Goal: Task Accomplishment & Management: Complete application form

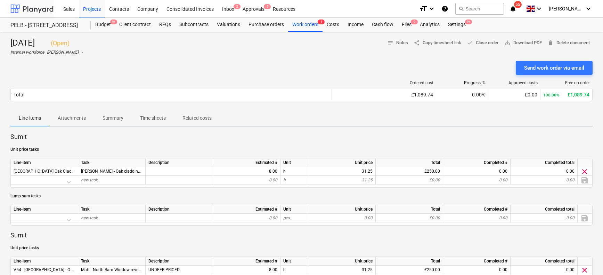
click at [36, 7] on div at bounding box center [31, 8] width 43 height 17
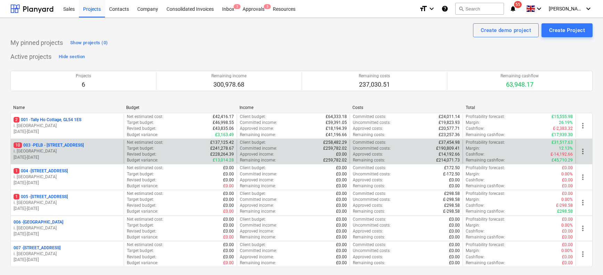
click at [82, 143] on p "10 003 - PELB - [GEOGRAPHIC_DATA], [GEOGRAPHIC_DATA], GL2 7NE" at bounding box center [49, 145] width 70 height 6
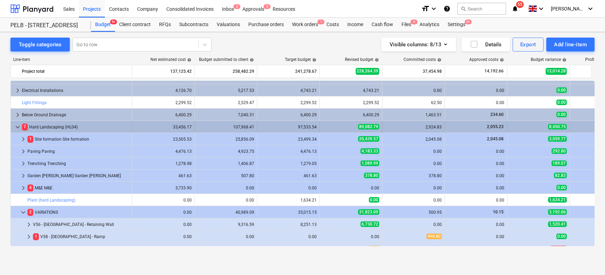
click at [39, 126] on div "7 Hard Landscaping (HL04)" at bounding box center [75, 126] width 107 height 11
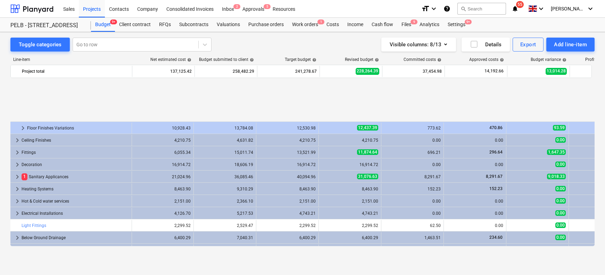
scroll to position [309, 1]
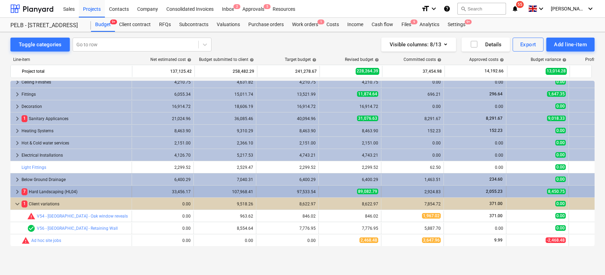
click at [57, 194] on div "7 Hard Landscaping (HL04)" at bounding box center [75, 191] width 107 height 11
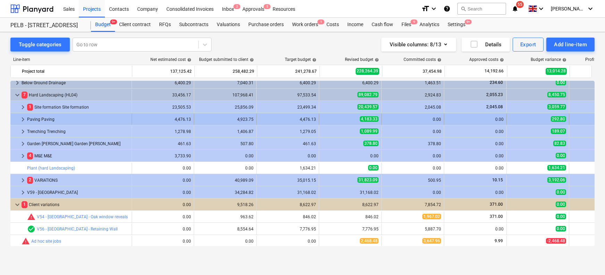
scroll to position [406, 0]
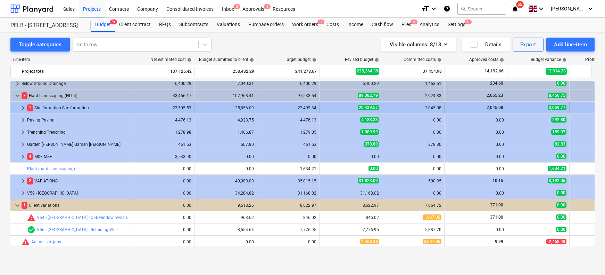
click at [23, 106] on span "keyboard_arrow_right" at bounding box center [23, 108] width 8 height 8
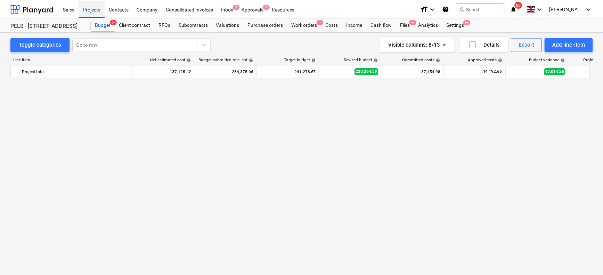
scroll to position [0, 0]
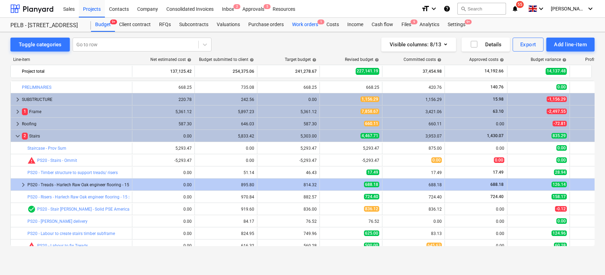
click at [292, 24] on div "Work orders 1" at bounding box center [305, 25] width 34 height 14
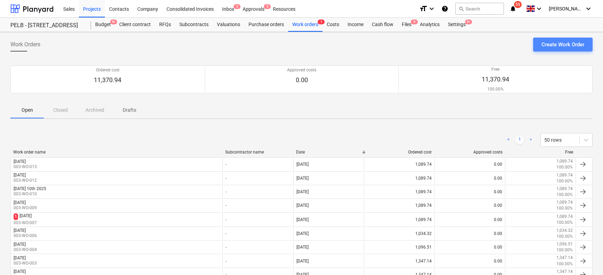
click at [569, 46] on div "Create Work Order" at bounding box center [562, 44] width 43 height 9
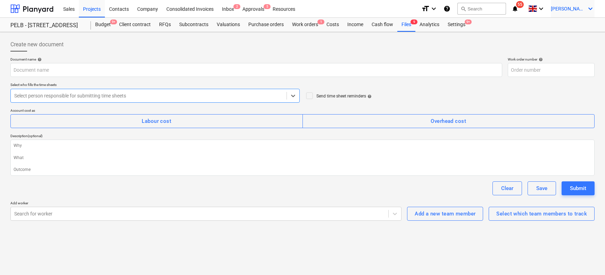
type textarea "x"
type input "003-WO-014"
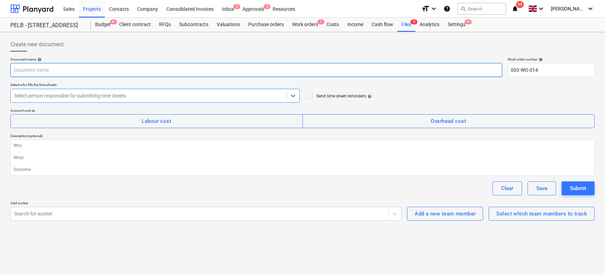
click at [48, 74] on input "text" at bounding box center [256, 70] width 492 height 14
type textarea "x"
type input "M"
type textarea "x"
type input "Mo"
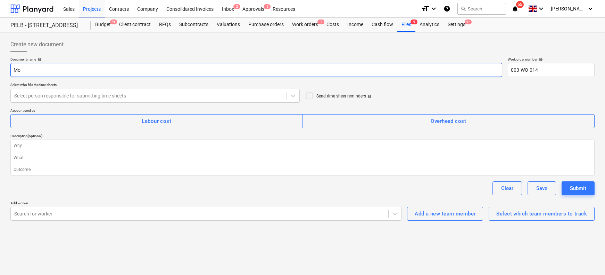
type textarea "x"
type input "Mon"
type textarea "x"
type input "Mond"
type textarea "x"
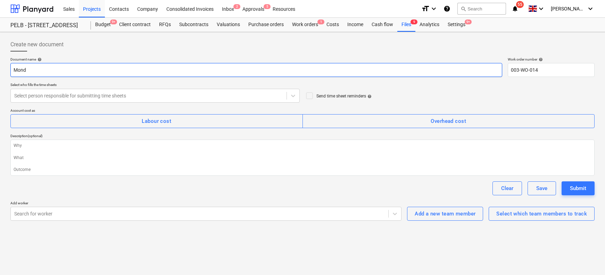
type input "[PERSON_NAME]"
type textarea "x"
type input "[DATE]"
type textarea "x"
type input "[DATE]"
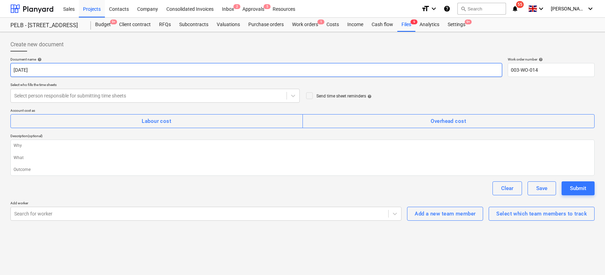
type textarea "x"
type input "[DATE] 1"
type textarea "x"
type input "[DATE] 15"
type textarea "x"
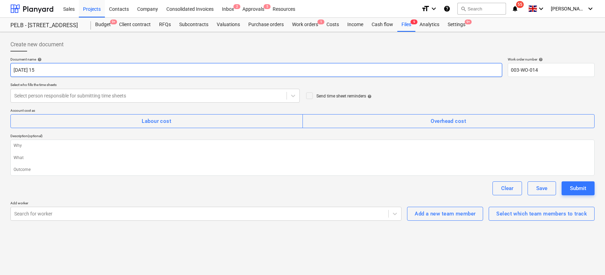
type input "[DATE] 15t"
type textarea "x"
type input "[DATE] 15th"
type textarea "x"
type input "[DATE] 15th"
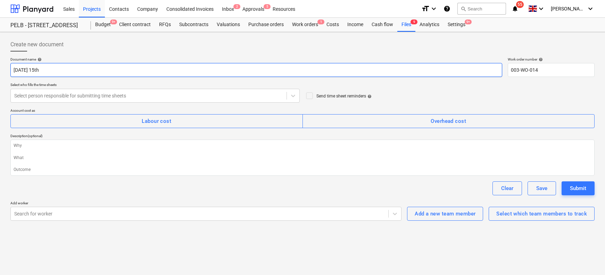
type textarea "x"
type input "[DATE] 15th S"
type textarea "x"
type input "[DATE] 15th Se"
type textarea "x"
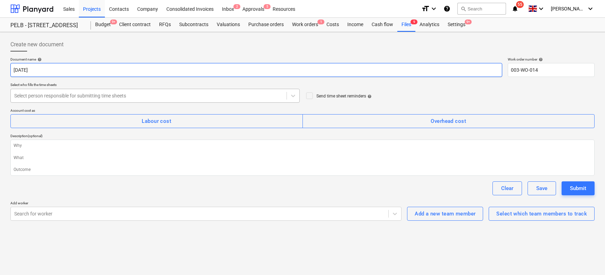
type input "[DATE]"
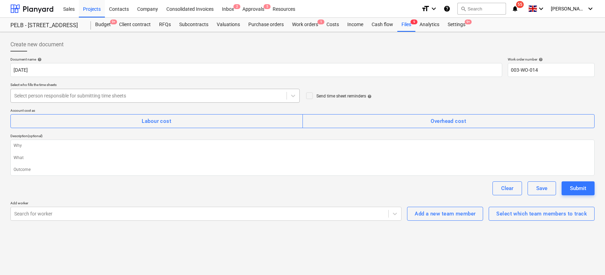
click at [71, 96] on div at bounding box center [148, 95] width 269 height 7
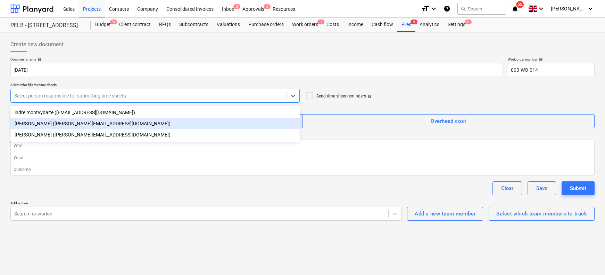
click at [68, 123] on div "[PERSON_NAME] ([PERSON_NAME][EMAIL_ADDRESS][DOMAIN_NAME])" at bounding box center [155, 123] width 290 height 11
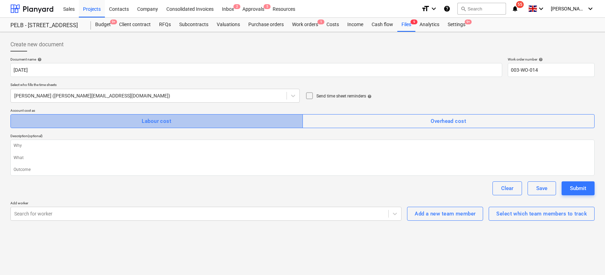
click at [159, 115] on button "Labour cost" at bounding box center [156, 121] width 293 height 14
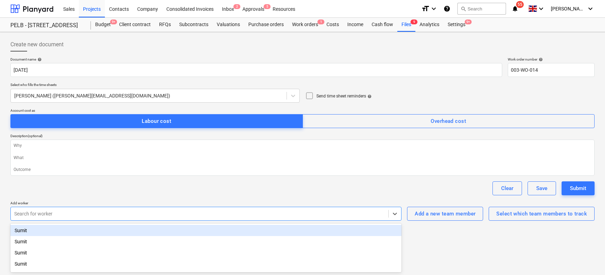
click at [308, 211] on div at bounding box center [199, 213] width 371 height 7
click at [511, 212] on div "Select which team members to track" at bounding box center [542, 213] width 91 height 9
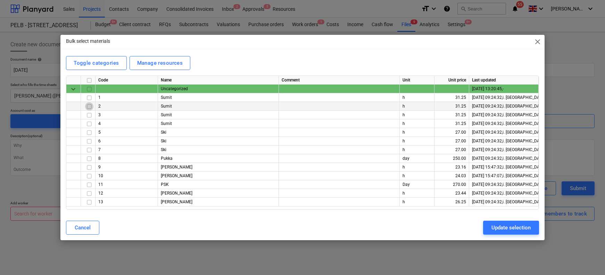
click at [89, 107] on input "checkbox" at bounding box center [89, 106] width 8 height 8
click at [90, 113] on input "checkbox" at bounding box center [89, 115] width 8 height 8
click at [87, 168] on input "checkbox" at bounding box center [89, 167] width 8 height 8
click at [90, 167] on input "checkbox" at bounding box center [89, 167] width 8 height 8
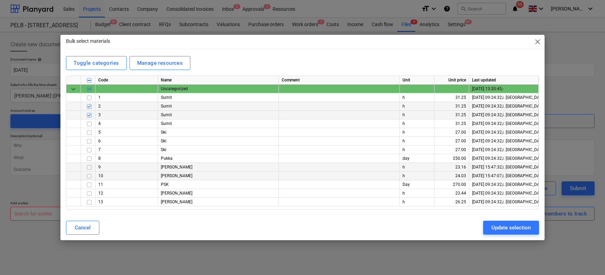
click at [87, 176] on input "checkbox" at bounding box center [89, 176] width 8 height 8
click at [86, 198] on input "checkbox" at bounding box center [89, 202] width 8 height 8
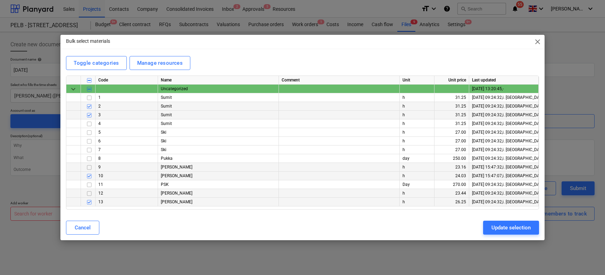
click at [89, 192] on input "checkbox" at bounding box center [89, 193] width 8 height 8
click at [503, 228] on div "Update selection" at bounding box center [511, 227] width 39 height 9
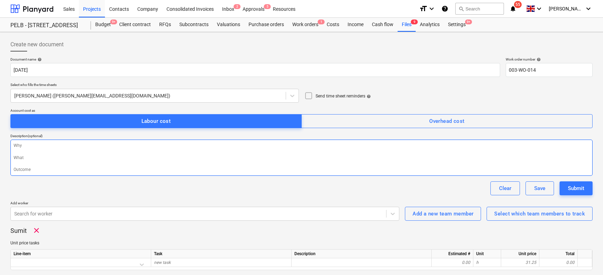
scroll to position [109, 0]
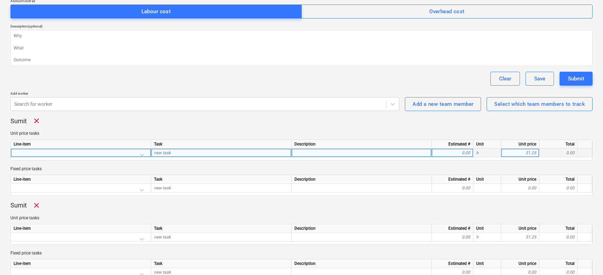
click at [144, 154] on div at bounding box center [81, 154] width 135 height 12
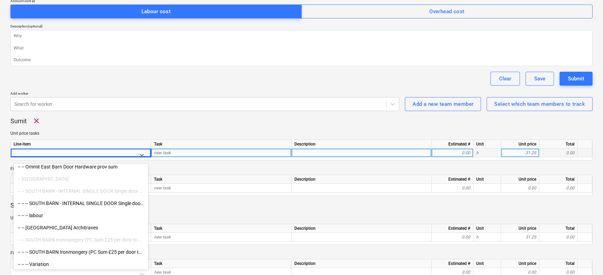
scroll to position [565, 0]
click at [88, 201] on div "-- -- -- SOUTH BARN - INTERNAL SINGLE DOOR Single door (PC [PERSON_NAME] £85 pe…" at bounding box center [81, 201] width 135 height 11
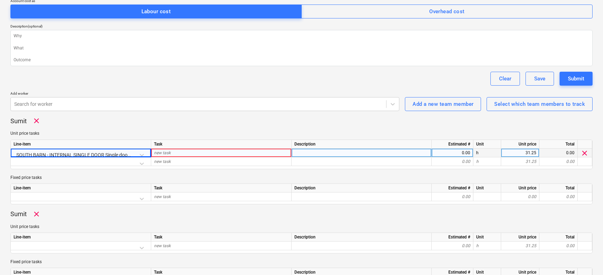
click at [131, 154] on div "SOUTH BARN - INTERNAL SINGLE DOOR Single door (PC [PERSON_NAME] £85 per door to…" at bounding box center [81, 154] width 135 height 12
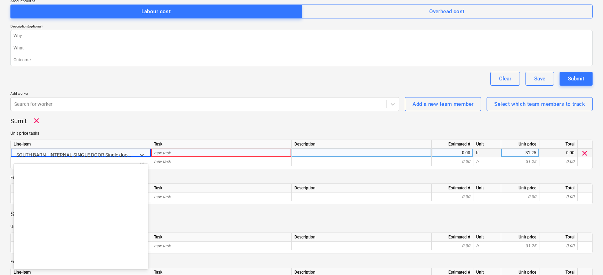
scroll to position [596, 0]
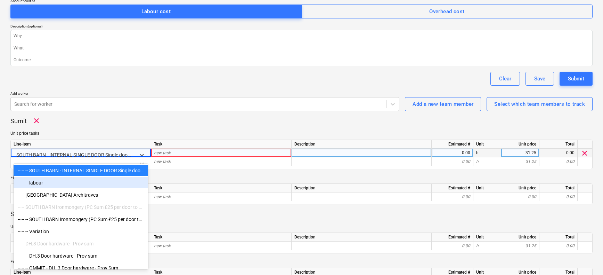
click at [88, 183] on div "-- -- -- labour" at bounding box center [81, 182] width 135 height 11
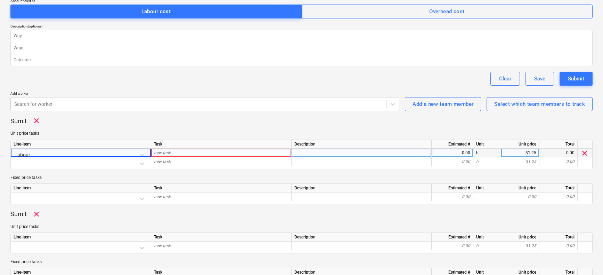
click at [114, 152] on div "labour" at bounding box center [81, 154] width 135 height 12
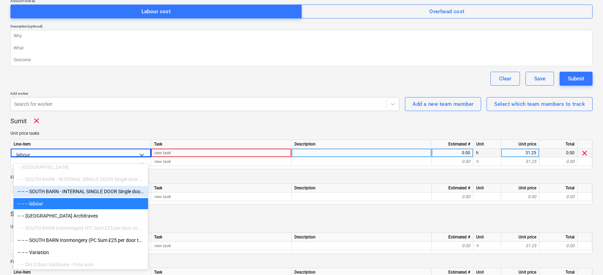
click at [90, 192] on div "-- -- Ommit East Barn Door Hardware prov sum -- SOUTH BARN -- -- [GEOGRAPHIC_DA…" at bounding box center [81, 217] width 135 height 104
click at [91, 190] on div "-- -- -- SOUTH BARN - INTERNAL SINGLE DOOR Single door (PC [PERSON_NAME] £85 pe…" at bounding box center [81, 190] width 135 height 11
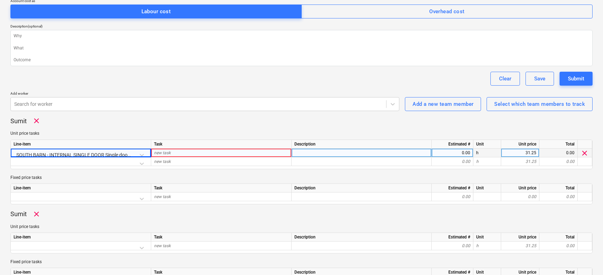
click at [137, 162] on div at bounding box center [81, 163] width 135 height 12
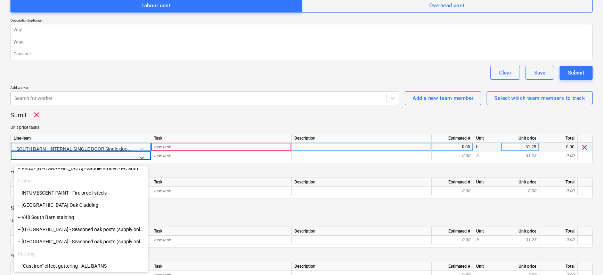
scroll to position [92, 0]
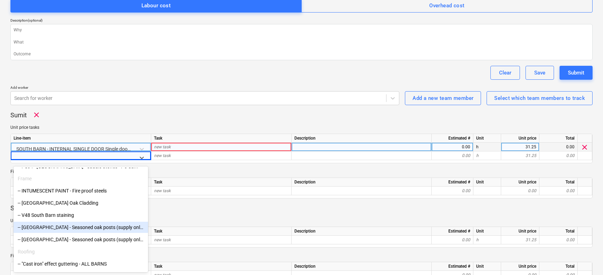
click at [75, 226] on div "-- [GEOGRAPHIC_DATA] - Seasoned oak posts (supply only)" at bounding box center [81, 226] width 135 height 11
type textarea "x"
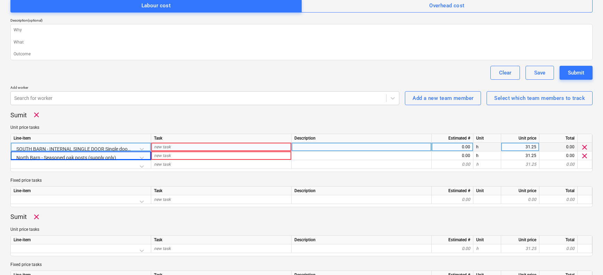
click at [168, 147] on span "new task" at bounding box center [162, 146] width 17 height 5
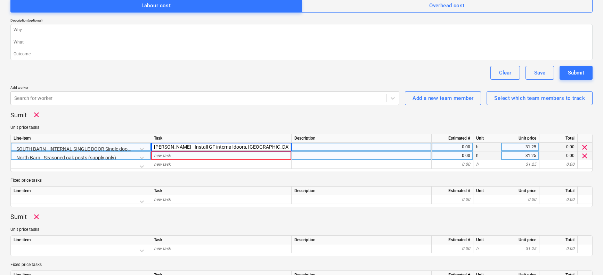
type input "[PERSON_NAME] - Install GF internal doors, [GEOGRAPHIC_DATA]"
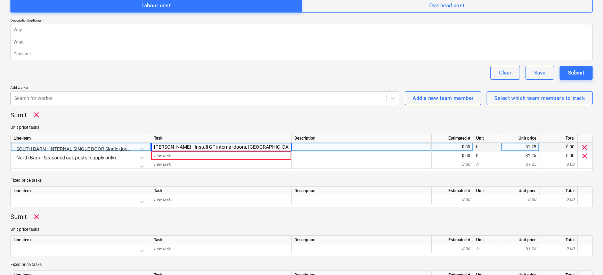
type textarea "x"
click at [309, 147] on div at bounding box center [362, 146] width 140 height 9
type input "Two x internal doos"
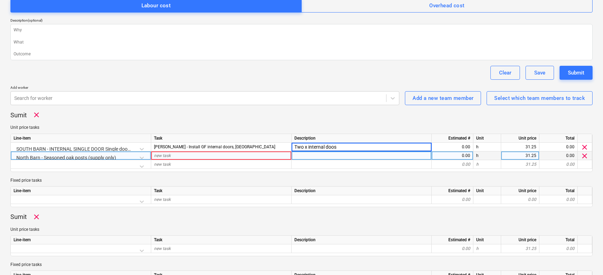
type textarea "x"
click at [206, 153] on div "new task" at bounding box center [221, 155] width 140 height 9
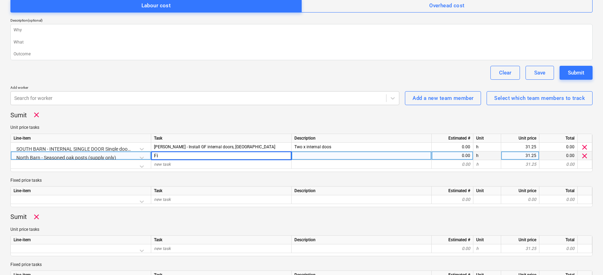
type input "F"
type input "Install Oak Post to [GEOGRAPHIC_DATA]"
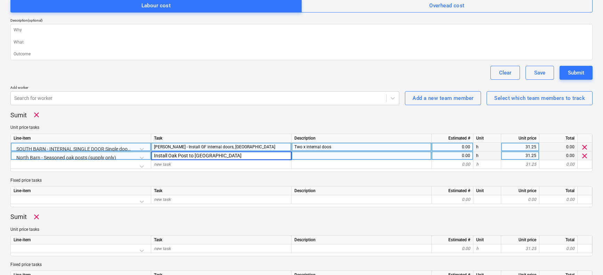
type textarea "x"
click at [454, 147] on div "0.00" at bounding box center [452, 146] width 36 height 9
type input "4"
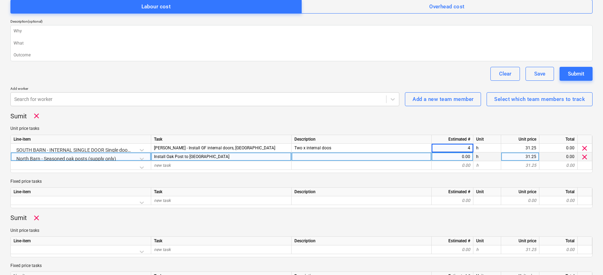
click at [453, 154] on div "0.00" at bounding box center [452, 156] width 36 height 9
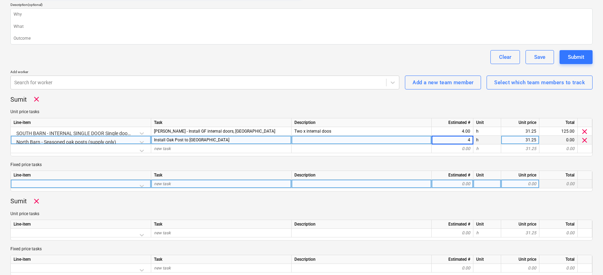
scroll to position [137, 0]
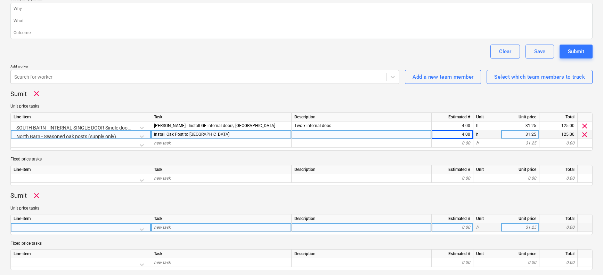
click at [39, 229] on div at bounding box center [81, 229] width 135 height 12
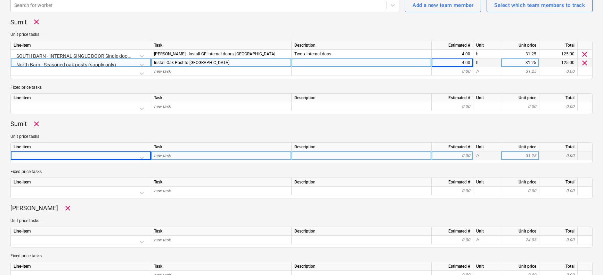
click at [119, 153] on div at bounding box center [81, 157] width 135 height 12
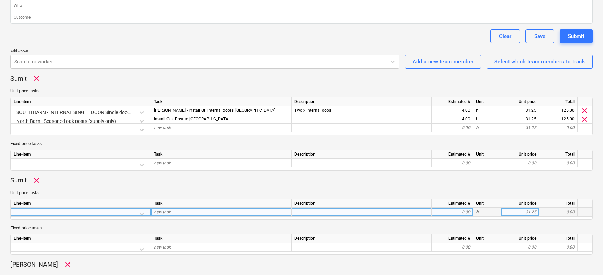
click at [53, 214] on div at bounding box center [81, 213] width 135 height 12
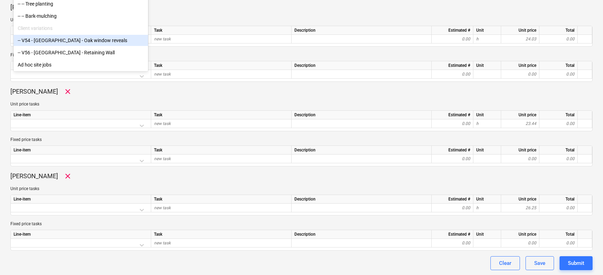
scroll to position [409, 0]
click at [81, 40] on div "-- V54 - [GEOGRAPHIC_DATA] - Oak window reveals" at bounding box center [81, 39] width 135 height 11
type textarea "x"
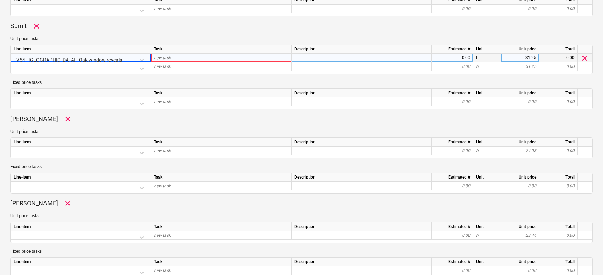
scroll to position [293, 0]
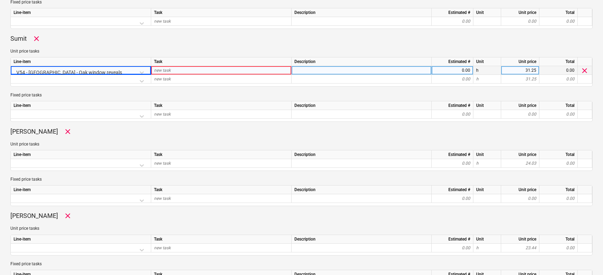
click at [195, 75] on div "new task" at bounding box center [221, 79] width 140 height 9
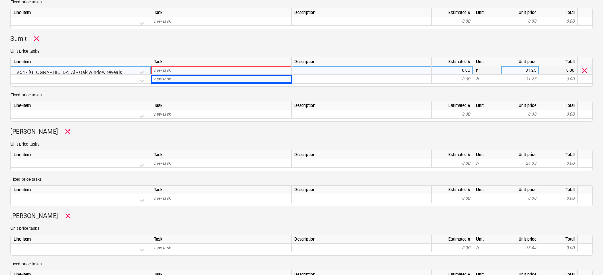
click at [199, 69] on div "new task" at bounding box center [221, 70] width 140 height 9
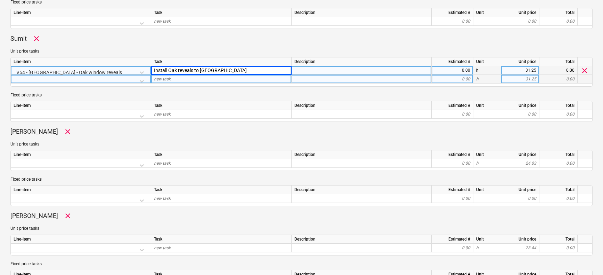
type input "Install Oak reveals to [GEOGRAPHIC_DATA]"
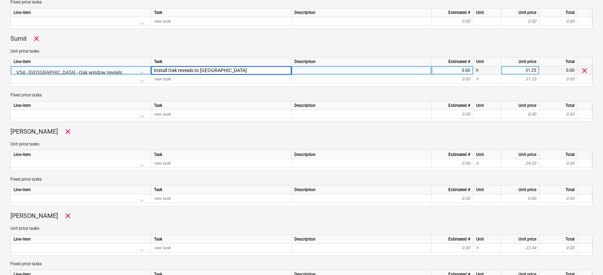
type textarea "x"
click at [347, 70] on div at bounding box center [362, 70] width 140 height 9
type input "Under priced variation"
type textarea "x"
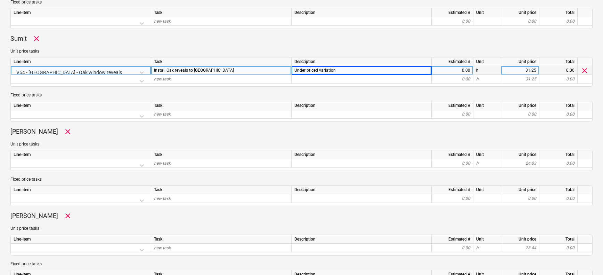
click at [468, 71] on div "0.00" at bounding box center [452, 70] width 36 height 9
type input "8"
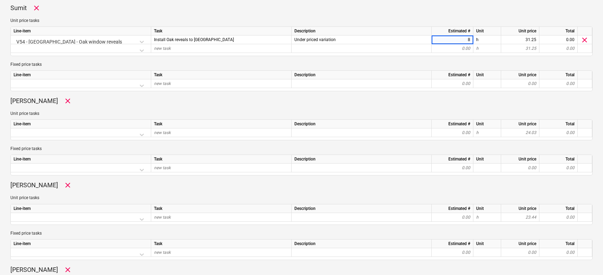
scroll to position [317, 0]
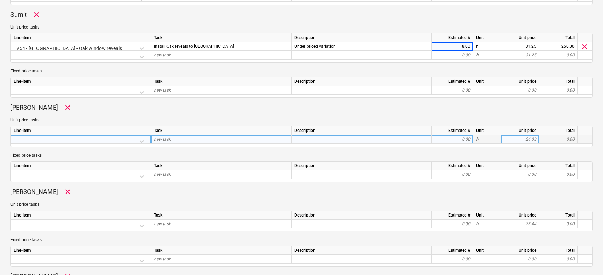
click at [141, 140] on div at bounding box center [81, 141] width 135 height 12
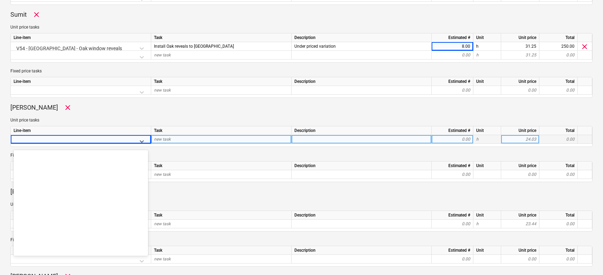
scroll to position [3801, 0]
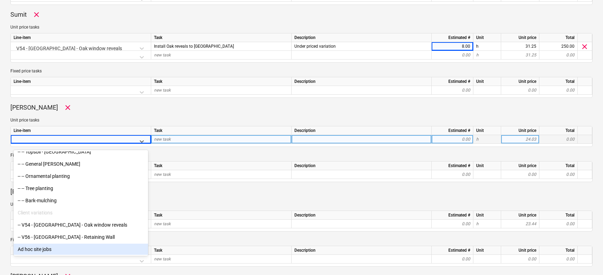
drag, startPoint x: 44, startPoint y: 251, endPoint x: 50, endPoint y: 242, distance: 10.9
click at [44, 251] on div "Ad hoc site jobs" at bounding box center [81, 248] width 135 height 11
type textarea "x"
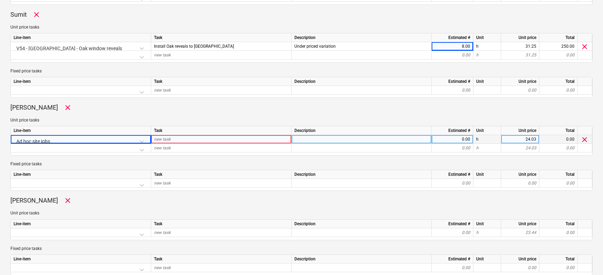
click at [173, 140] on div "new task" at bounding box center [221, 139] width 140 height 9
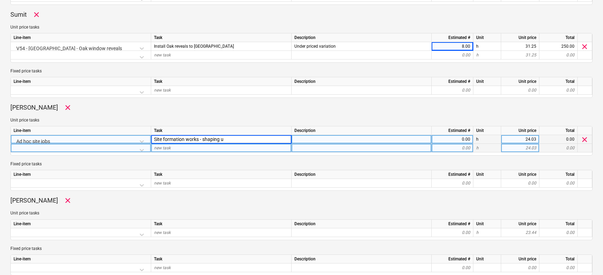
type input "Site formation works - shaping up"
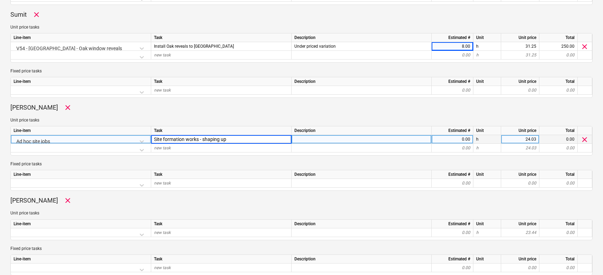
type textarea "x"
click at [445, 138] on div "0.00" at bounding box center [452, 139] width 36 height 9
type input "8"
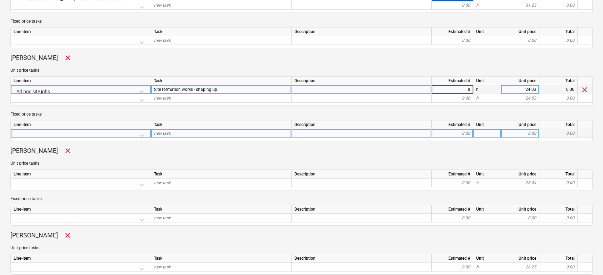
scroll to position [388, 0]
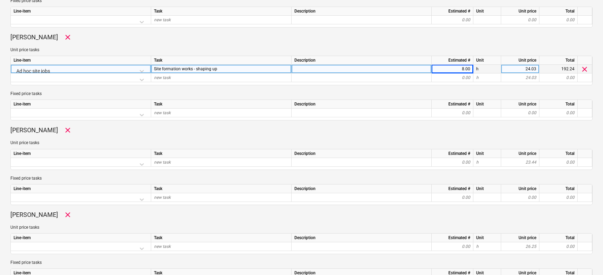
click at [141, 163] on div at bounding box center [81, 164] width 135 height 12
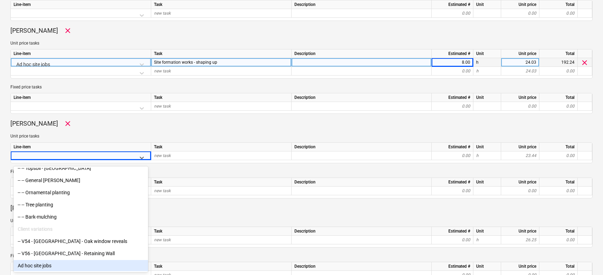
scroll to position [427, 0]
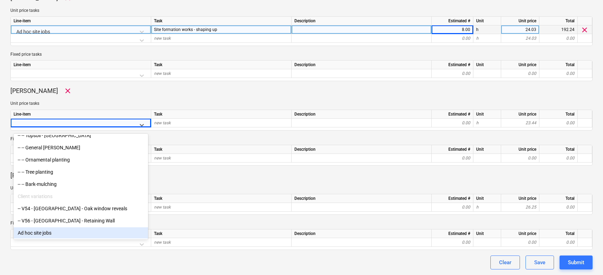
click at [50, 233] on div "Ad hoc site jobs" at bounding box center [81, 232] width 135 height 11
type textarea "x"
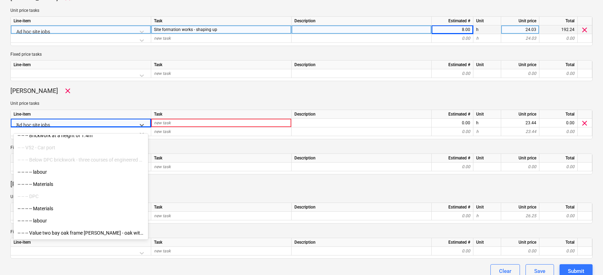
scroll to position [893, 0]
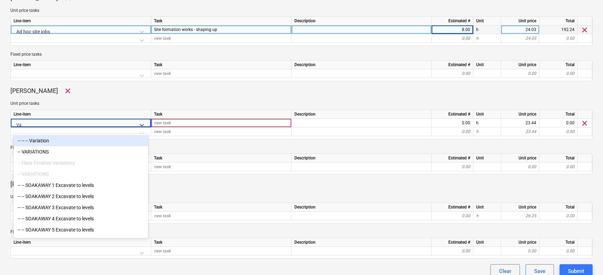
type input "V"
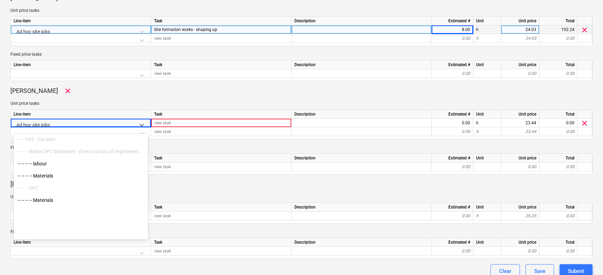
scroll to position [3801, 0]
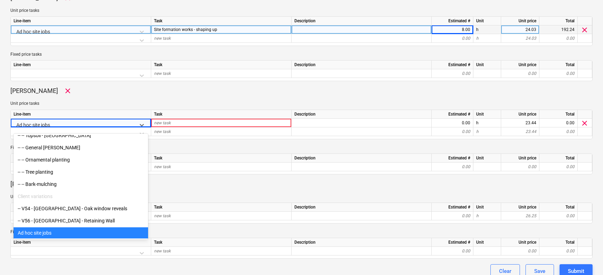
click at [55, 230] on div "Ad hoc site jobs" at bounding box center [81, 232] width 135 height 11
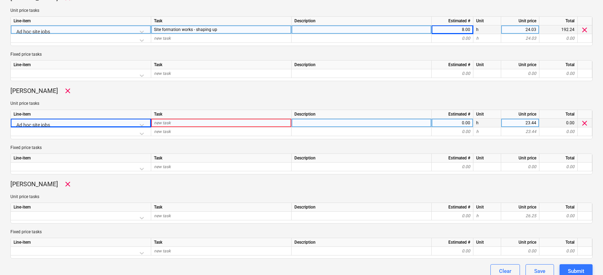
click at [179, 121] on div "new task" at bounding box center [221, 123] width 140 height 9
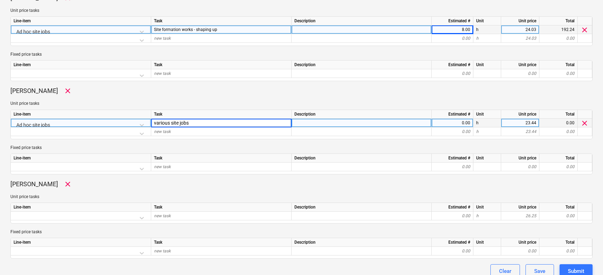
type input "various site jobs"
type textarea "x"
click at [467, 123] on div "0.00" at bounding box center [452, 123] width 36 height 9
type input "8"
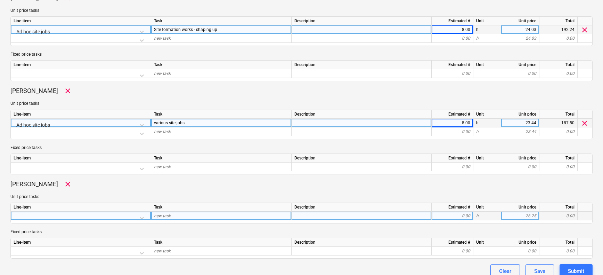
click at [134, 216] on div at bounding box center [81, 217] width 135 height 12
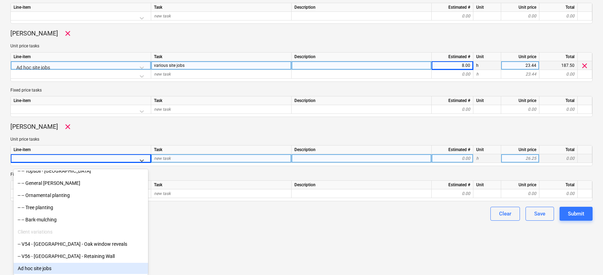
drag, startPoint x: 72, startPoint y: 269, endPoint x: 84, endPoint y: 254, distance: 19.0
click at [72, 269] on div "Ad hoc site jobs" at bounding box center [81, 267] width 135 height 11
type textarea "x"
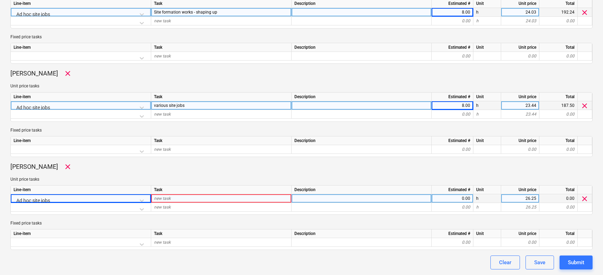
click at [181, 198] on div "new task" at bounding box center [221, 198] width 140 height 9
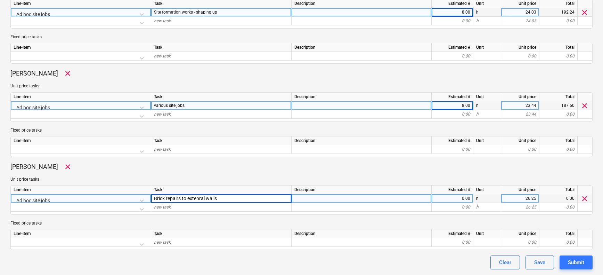
type input "Brick repairs to extenral walls"
type textarea "x"
click at [436, 198] on div "0.00" at bounding box center [452, 198] width 36 height 9
type input "8"
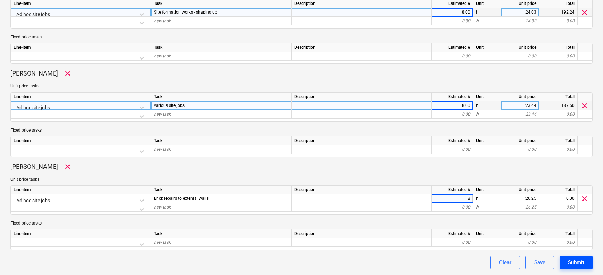
click at [569, 260] on div "Submit" at bounding box center [576, 262] width 16 height 9
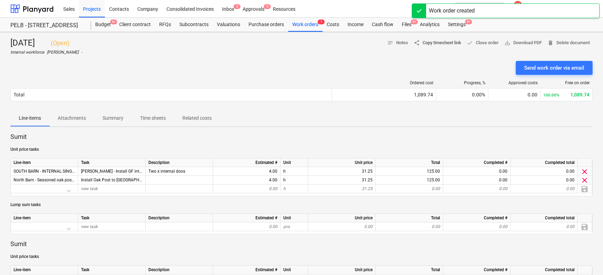
click at [429, 43] on span "share Copy timesheet link" at bounding box center [438, 43] width 48 height 8
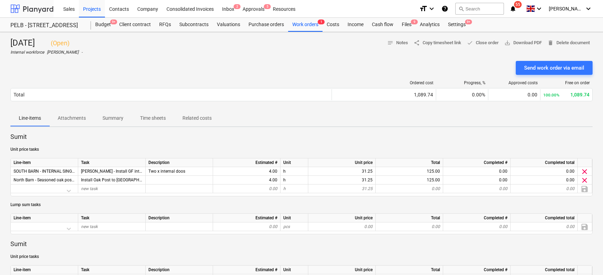
click at [37, 8] on div at bounding box center [31, 8] width 43 height 17
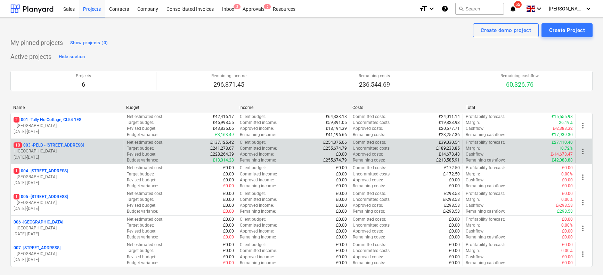
click at [57, 142] on p "10 003 - PELB - [GEOGRAPHIC_DATA], [GEOGRAPHIC_DATA], GL2 7NE" at bounding box center [49, 145] width 70 height 6
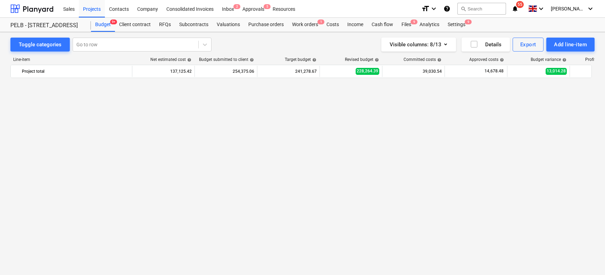
scroll to position [443, 0]
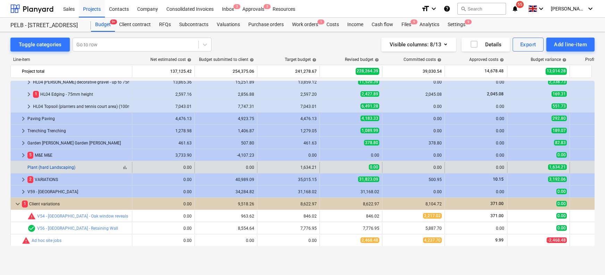
click at [61, 169] on link "Plant (hard Landscaping)" at bounding box center [51, 167] width 48 height 5
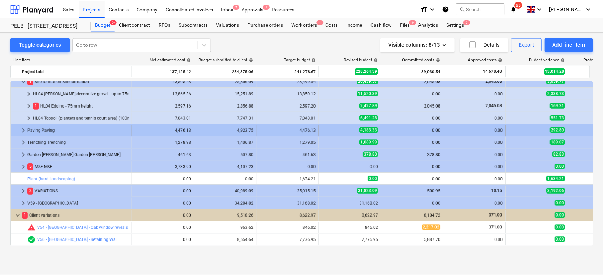
scroll to position [443, 0]
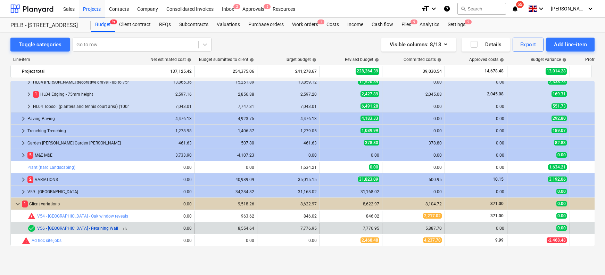
click at [56, 228] on link "V56 - [GEOGRAPHIC_DATA] - Retaining Wall" at bounding box center [77, 228] width 81 height 5
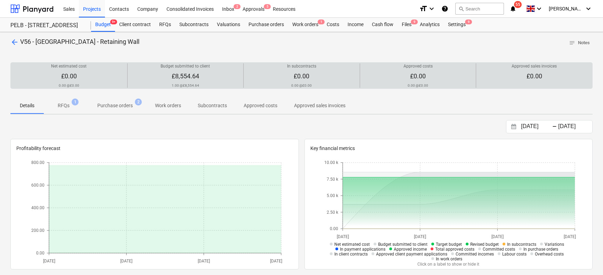
click at [191, 66] on p "Budget submitted to client" at bounding box center [185, 66] width 49 height 6
click at [178, 68] on p "Budget submitted to client" at bounding box center [185, 66] width 49 height 6
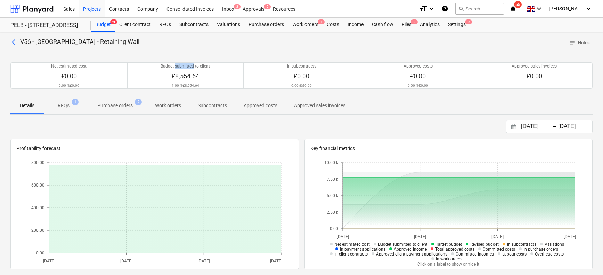
click at [129, 106] on p "Purchase orders" at bounding box center [114, 105] width 35 height 7
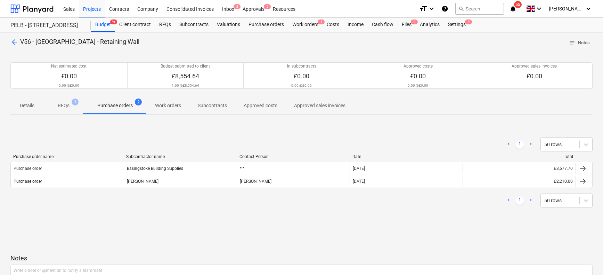
click at [71, 106] on span "RFQs 1" at bounding box center [63, 105] width 23 height 7
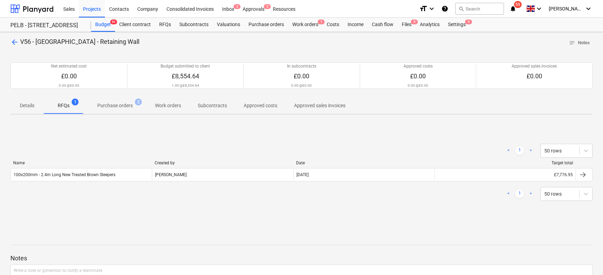
click at [124, 102] on p "Purchase orders" at bounding box center [114, 105] width 35 height 7
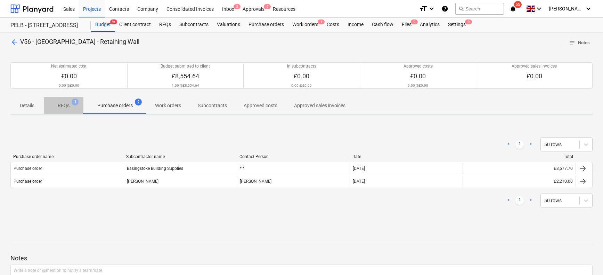
click at [78, 105] on span "RFQs 1" at bounding box center [64, 105] width 40 height 13
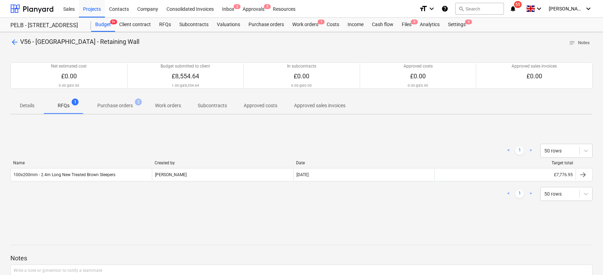
click at [14, 42] on span "arrow_back" at bounding box center [14, 42] width 8 height 8
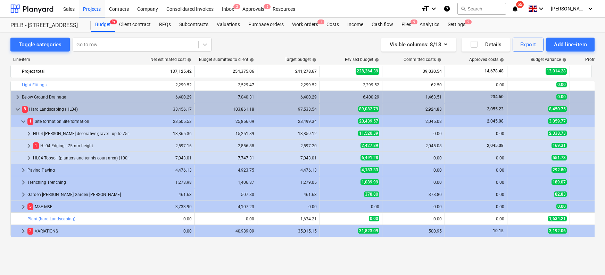
scroll to position [369, 0]
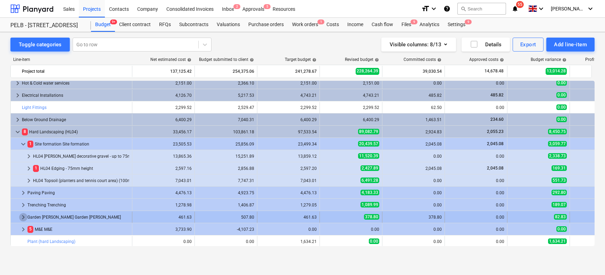
click at [23, 217] on span "keyboard_arrow_right" at bounding box center [23, 217] width 8 height 8
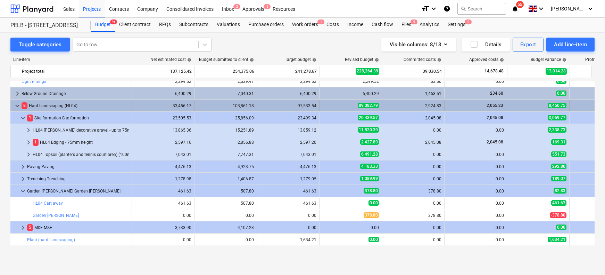
scroll to position [373, 0]
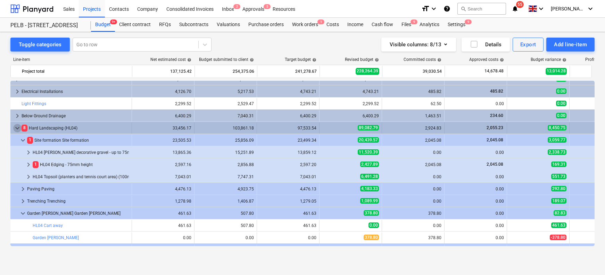
click at [17, 127] on span "keyboard_arrow_down" at bounding box center [17, 128] width 8 height 8
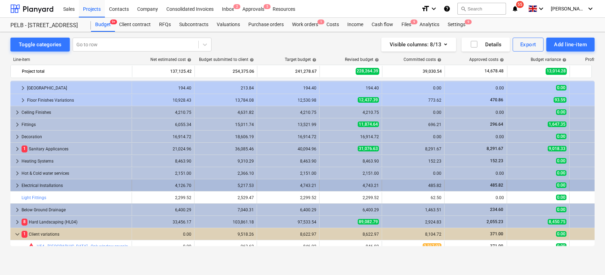
scroll to position [309, 0]
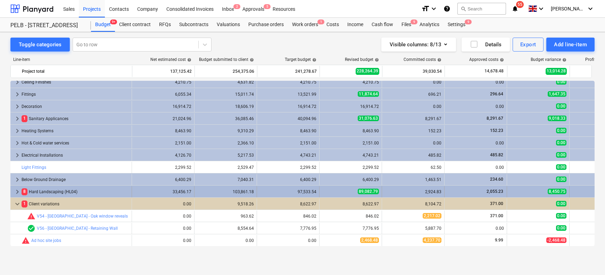
click at [16, 192] on span "keyboard_arrow_right" at bounding box center [17, 191] width 8 height 8
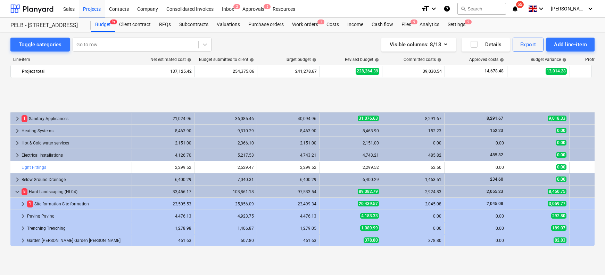
scroll to position [362, 0]
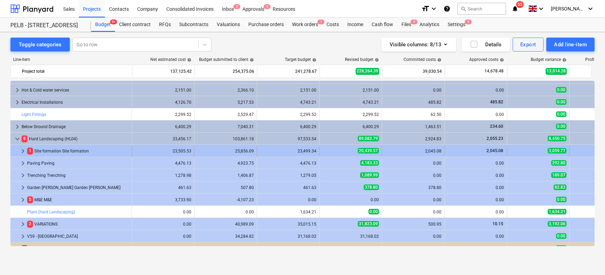
click at [24, 150] on span "keyboard_arrow_right" at bounding box center [23, 151] width 8 height 8
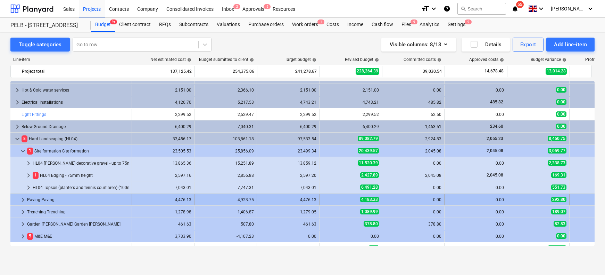
click at [24, 200] on span "keyboard_arrow_right" at bounding box center [23, 199] width 8 height 8
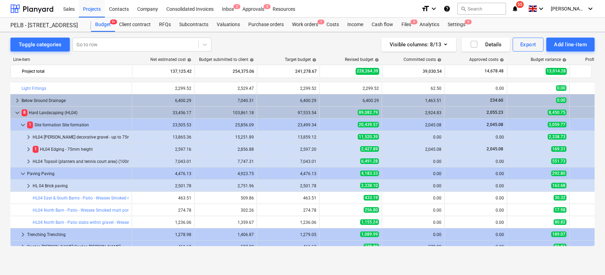
scroll to position [433, 0]
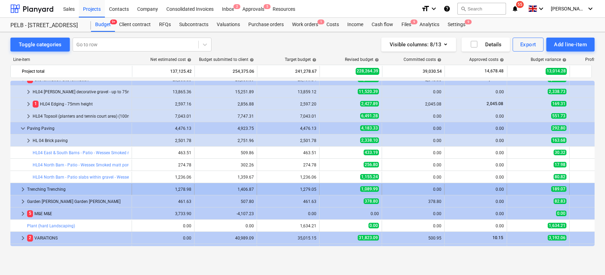
click at [23, 189] on span "keyboard_arrow_right" at bounding box center [23, 189] width 8 height 8
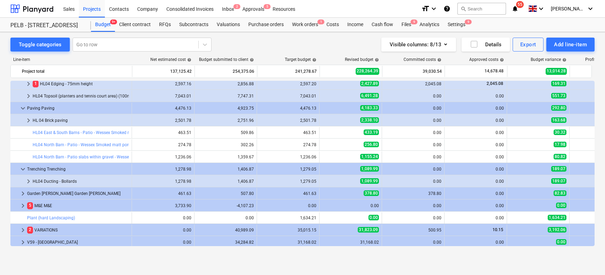
scroll to position [465, 0]
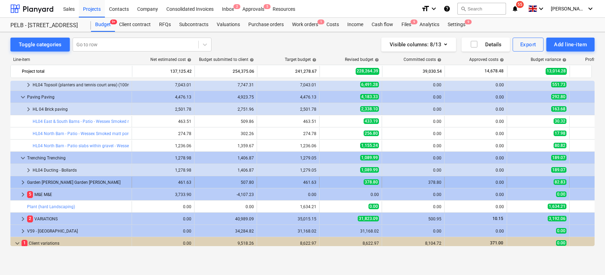
click at [24, 183] on span "keyboard_arrow_right" at bounding box center [23, 182] width 8 height 8
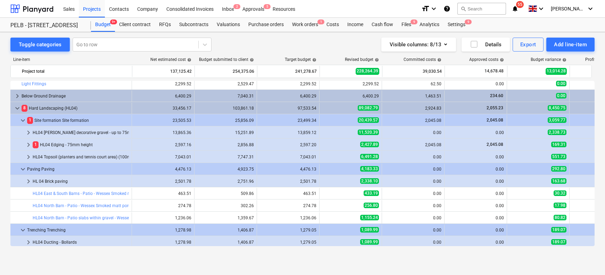
scroll to position [380, 0]
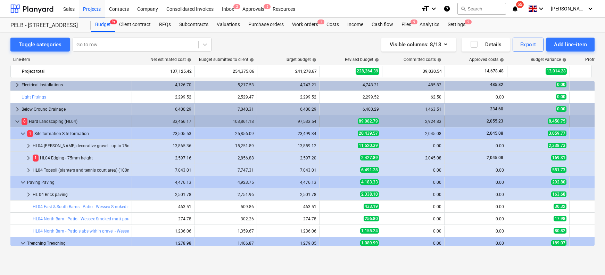
click at [20, 122] on span "keyboard_arrow_down" at bounding box center [17, 121] width 8 height 8
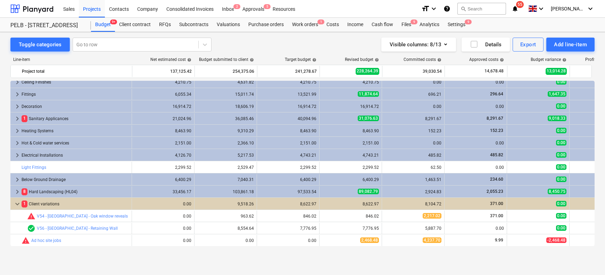
scroll to position [309, 0]
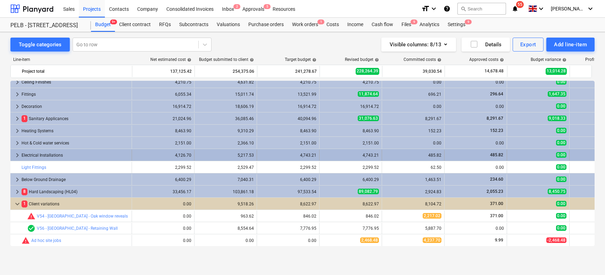
click at [18, 154] on span "keyboard_arrow_right" at bounding box center [17, 155] width 8 height 8
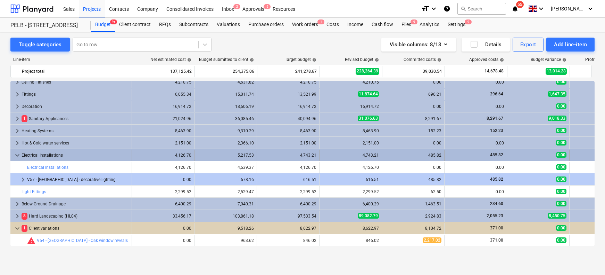
click at [17, 156] on span "keyboard_arrow_down" at bounding box center [17, 155] width 8 height 8
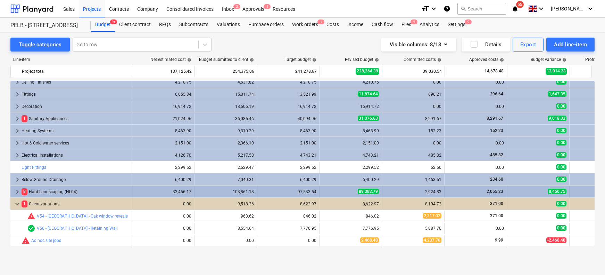
click at [19, 191] on span "keyboard_arrow_right" at bounding box center [17, 191] width 8 height 8
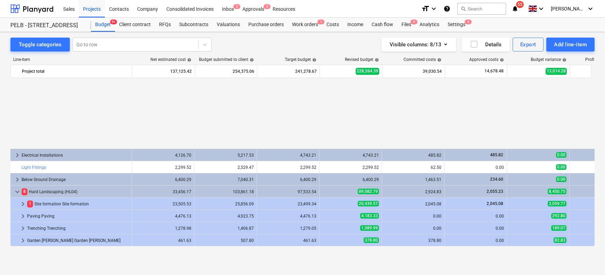
scroll to position [395, 0]
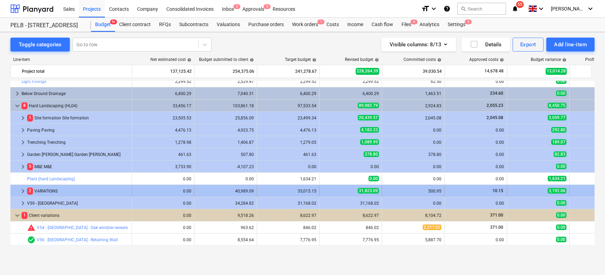
click at [18, 189] on div at bounding box center [16, 190] width 6 height 11
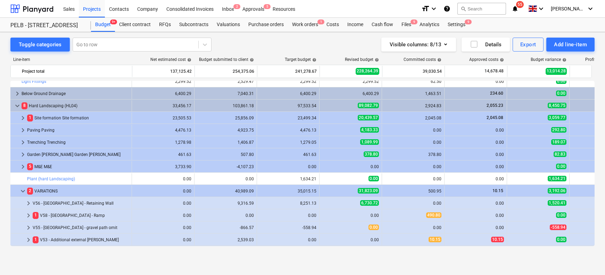
scroll to position [423, 0]
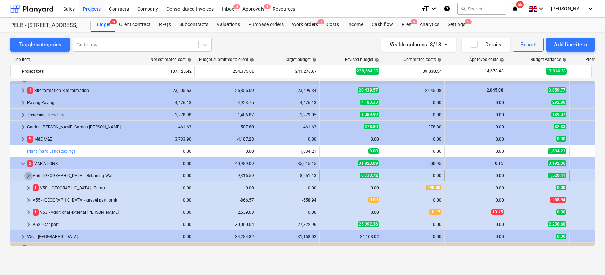
click at [28, 176] on span "keyboard_arrow_right" at bounding box center [28, 175] width 8 height 8
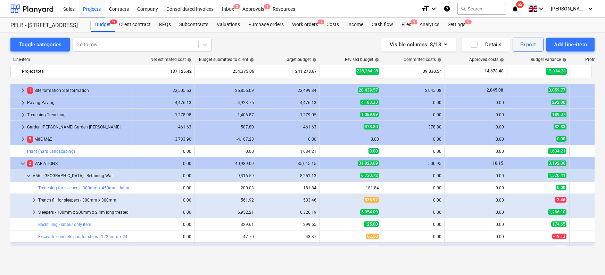
scroll to position [449, 0]
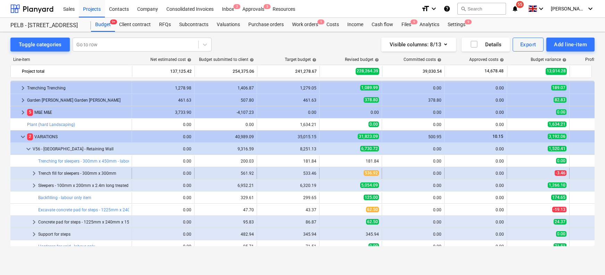
click at [33, 174] on span "keyboard_arrow_right" at bounding box center [34, 173] width 8 height 8
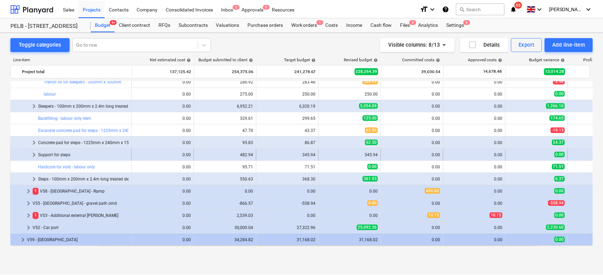
scroll to position [601, 0]
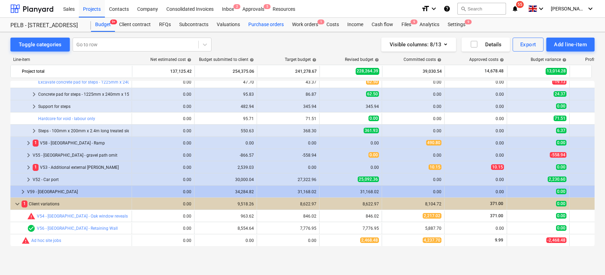
click at [268, 20] on div "Purchase orders" at bounding box center [266, 25] width 44 height 14
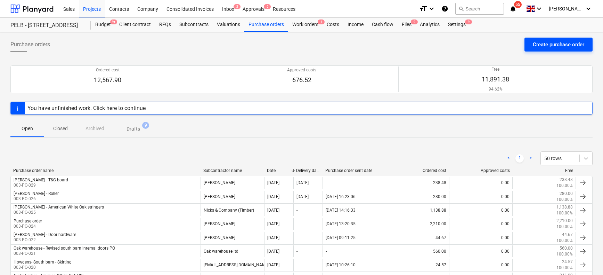
click at [557, 47] on div "Create purchase order" at bounding box center [558, 44] width 51 height 9
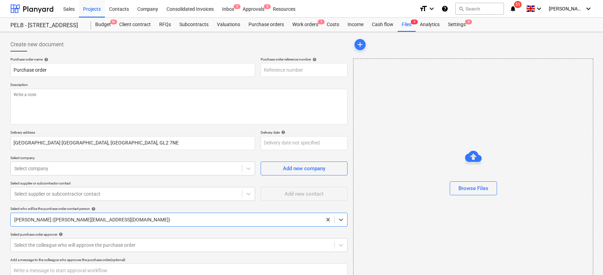
type textarea "x"
type input "003-PO-032"
type textarea "x"
click at [57, 69] on input "Purchase order" at bounding box center [132, 70] width 245 height 14
drag, startPoint x: 56, startPoint y: 70, endPoint x: -34, endPoint y: 62, distance: 89.7
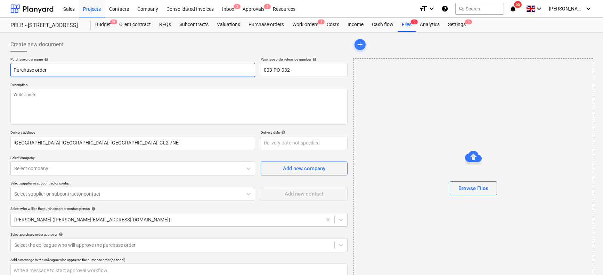
click at [0, 62] on html "Sales Projects Contacts Company Consolidated Invoices Inbox 2 Approvals 5 Resou…" at bounding box center [301, 137] width 603 height 275
type input "T"
type textarea "x"
type input "Tr"
type textarea "x"
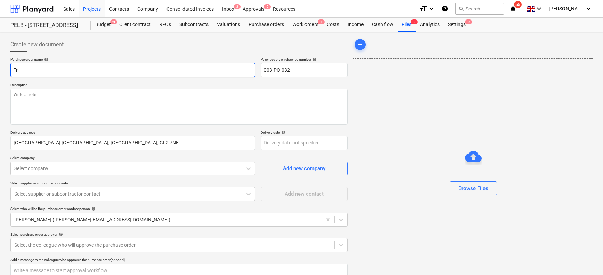
type input "Tra"
type textarea "x"
type input "Trav"
type textarea "x"
type input "Travi"
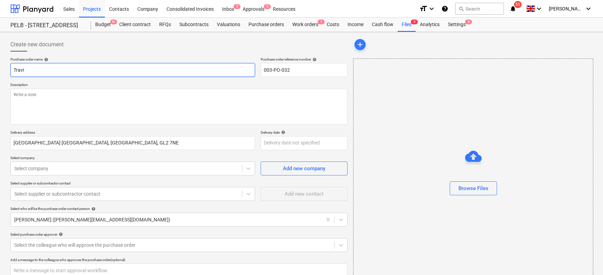
type textarea "x"
type input "[PERSON_NAME]"
type textarea "x"
type input "[PERSON_NAME]"
type textarea "x"
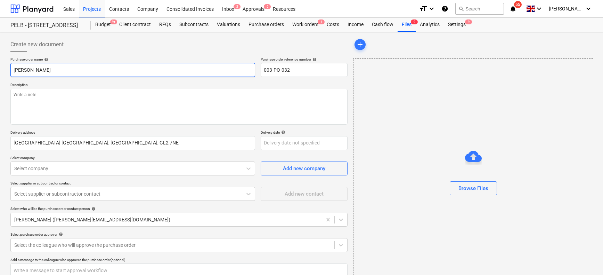
type input "[PERSON_NAME]"
type textarea "x"
type input "[PERSON_NAME]"
type textarea "x"
type input "[PERSON_NAME]"
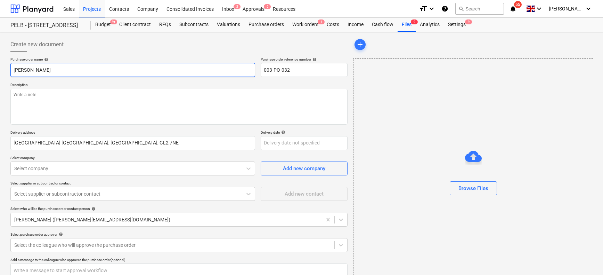
type textarea "x"
type input "[PERSON_NAME]"
type textarea "x"
type input "[PERSON_NAME]"
type textarea "x"
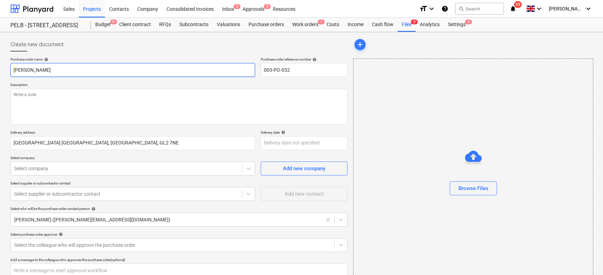
type input "[PERSON_NAME]"
type textarea "x"
type input "[PERSON_NAME]"
type textarea "x"
type input "[PERSON_NAME]"
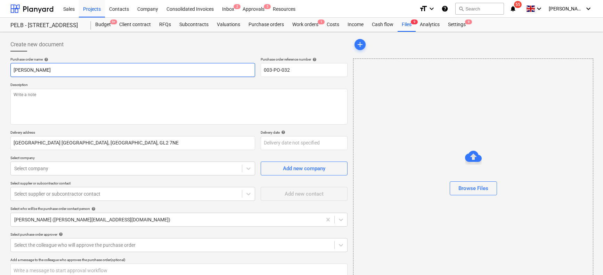
type textarea "x"
type input "[PERSON_NAME] -"
type textarea "x"
type input "[PERSON_NAME] -"
paste input "3001Q669590"
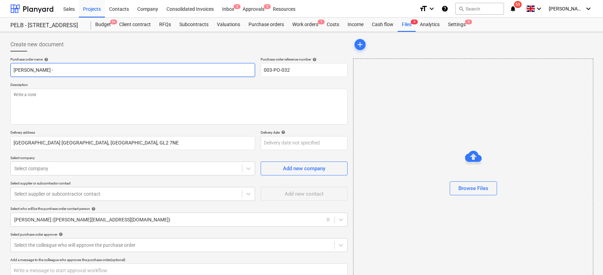
type textarea "x"
type input "[PERSON_NAME] - 3001Q669590"
type textarea "x"
type input "[PERSON_NAME] - 3001Q669590"
type textarea "x"
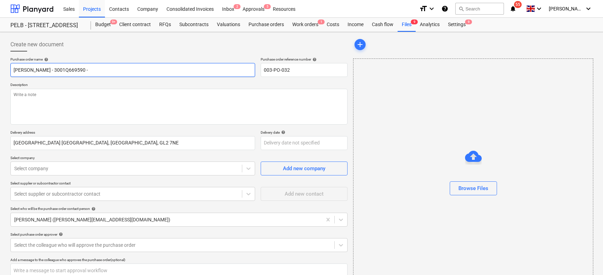
type input "[PERSON_NAME] - 3001Q669590 -"
type textarea "x"
type input "[PERSON_NAME] - 3001Q669590 - R"
type textarea "x"
type input "[PERSON_NAME] - 3001Q669590 - Re"
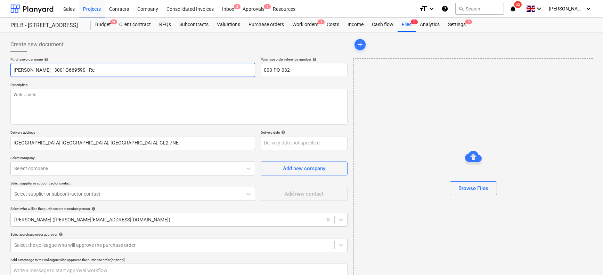
type textarea "x"
type input "[PERSON_NAME] - 3001Q669590 - Ret"
type textarea "x"
type input "[PERSON_NAME] - 3001Q669590 - [PERSON_NAME]"
type textarea "x"
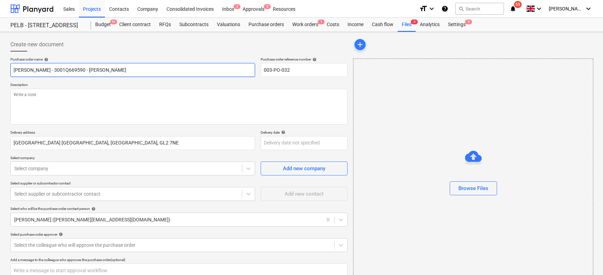
type input "[PERSON_NAME] - 3001Q669590 - Retai"
type textarea "x"
type input "[PERSON_NAME] - 3001Q669590 - Retain"
type textarea "x"
type input "[PERSON_NAME] - 3001Q669590 - Retaini"
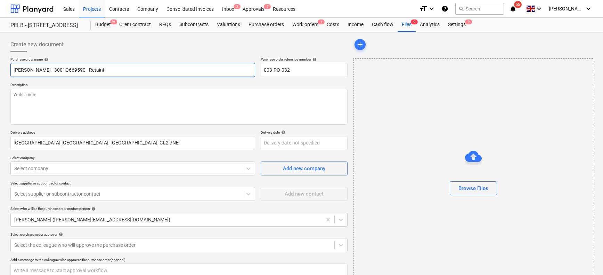
type textarea "x"
type input "[PERSON_NAME] - 3001Q669590 - Retainin"
type textarea "x"
type input "[PERSON_NAME] - 3001Q669590 - Retaining"
type textarea "x"
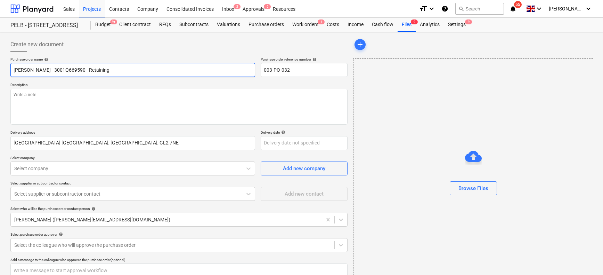
type input "[PERSON_NAME] - 3001Q669590 - Retaining"
type textarea "x"
type input "[PERSON_NAME] - 3001Q669590 - Retaining w"
type textarea "x"
type input "[PERSON_NAME] - 3001Q669590 - Retaining wa"
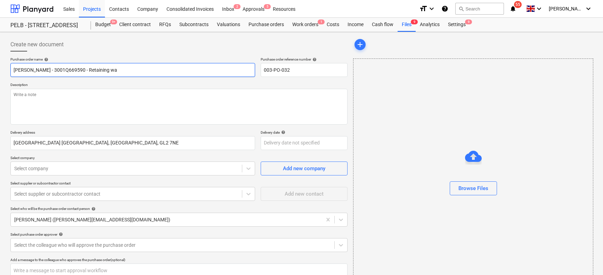
type textarea "x"
type input "[PERSON_NAME] - 3001Q669590 - Retaining wal"
type textarea "x"
type input "[PERSON_NAME] - 3001Q669590 - Retaining wall"
type textarea "x"
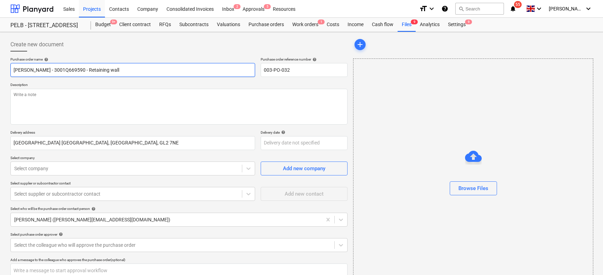
type input "[PERSON_NAME] - 3001Q669590 - Retaining wall"
type textarea "x"
type input "[PERSON_NAME] - 3001Q669590 - Retaining wall f"
type textarea "x"
type input "[PERSON_NAME] - 3001Q669590 - Retaining wall fi"
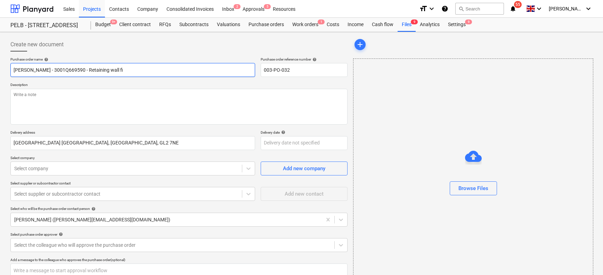
type textarea "x"
type input "[PERSON_NAME] - 3001Q669590 - Retaining wall fix"
type textarea "x"
type input "[PERSON_NAME] - 3001Q669590 - Retaining wall fixi"
type textarea "x"
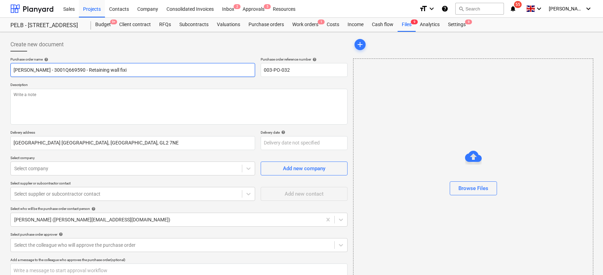
type input "[PERSON_NAME] - 3001Q669590 - Retaining wall fixin"
type textarea "x"
type input "[PERSON_NAME] - 3001Q669590 - Retaining wall fixing"
type textarea "x"
type input "[PERSON_NAME] - 3001Q669590 - Retaining wall fixings"
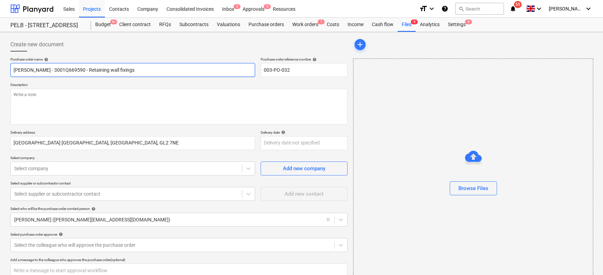
type textarea "x"
type input "[PERSON_NAME] - 3001Q669590 - Retaining wall fixings"
click at [153, 96] on textarea at bounding box center [178, 107] width 337 height 36
type textarea "x"
type textarea "H"
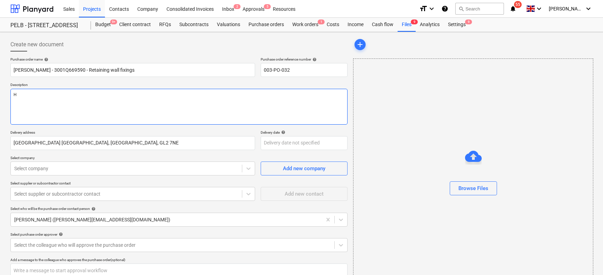
type textarea "x"
type textarea "Hi"
type textarea "x"
type textarea "Hi,"
type textarea "x"
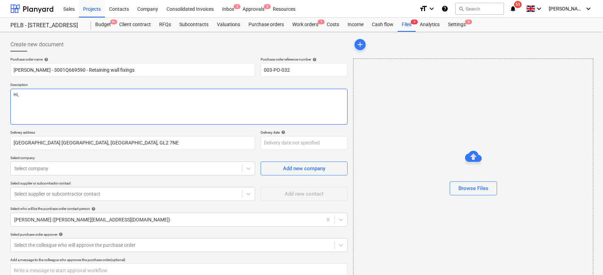
type textarea "Hi,"
type textarea "x"
type textarea "Hi,"
type textarea "x"
type textarea "Hi,"
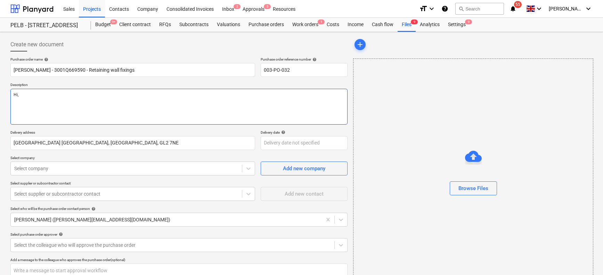
type textarea "x"
type textarea "Hi, C"
type textarea "x"
type textarea "Hi, Co"
type textarea "x"
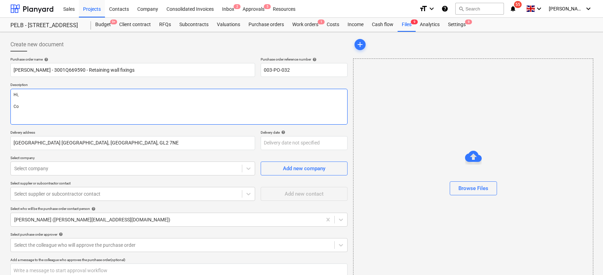
type textarea "Hi, Cou"
type textarea "x"
type textarea "Hi, Coul"
type textarea "x"
type textarea "Hi, Could"
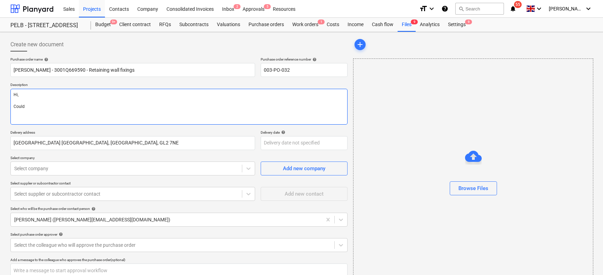
type textarea "x"
type textarea "Hi, Could"
type textarea "x"
type textarea "Hi, Could yo"
type textarea "x"
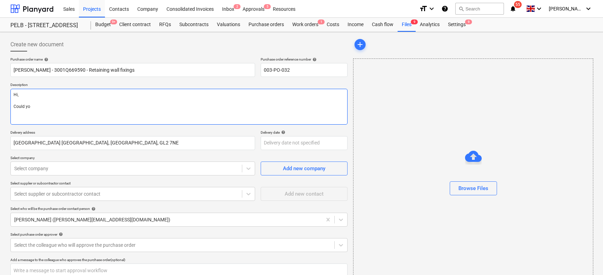
type textarea "Hi, Could you"
type textarea "x"
type textarea "Hi, Could you"
type textarea "x"
type textarea "Hi, Could you pp"
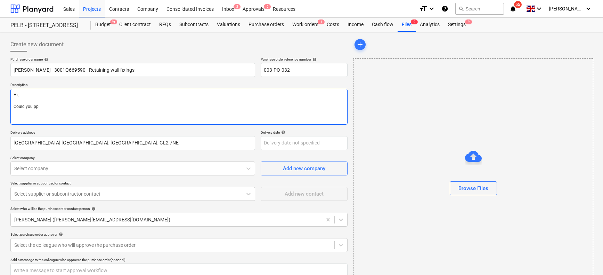
type textarea "x"
type textarea "Hi, Could you ppe"
type textarea "x"
type textarea "Hi, Could you ppea"
type textarea "x"
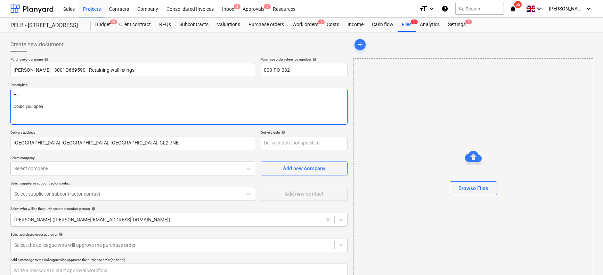
type textarea "Hi, Could you ppeas"
type textarea "x"
type textarea "Hi, Could you ppease"
type textarea "x"
type textarea "Hi, Could you ppease"
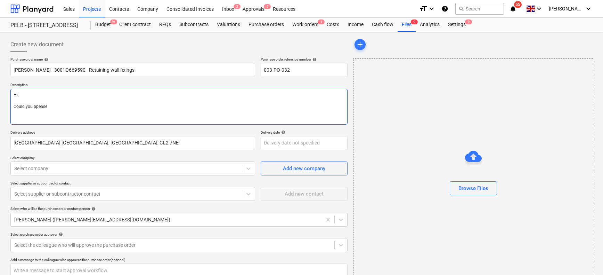
type textarea "x"
type textarea "Hi, Could you ppease"
type textarea "x"
type textarea "Hi, Could you ppeas"
type textarea "x"
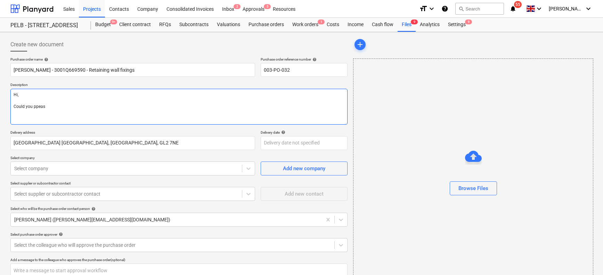
type textarea "Hi, Could you ppea"
type textarea "x"
type textarea "Hi, Could you ppe"
type textarea "x"
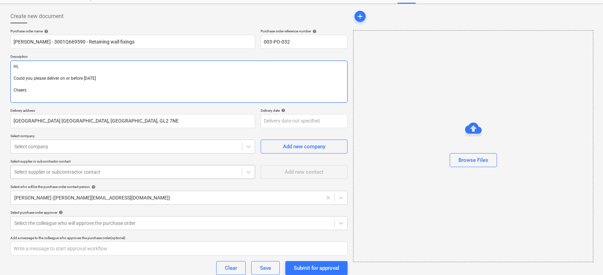
scroll to position [42, 0]
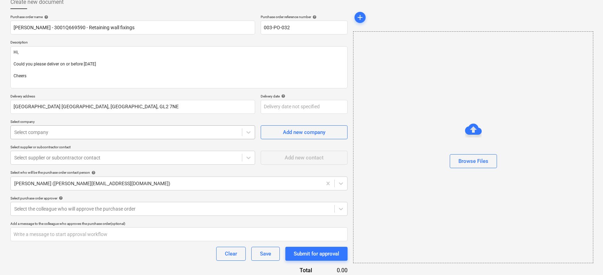
click at [60, 131] on div at bounding box center [126, 132] width 224 height 7
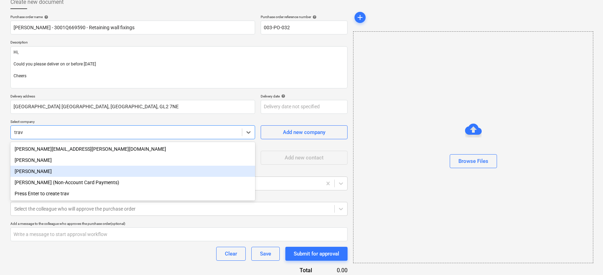
click at [54, 171] on div "[PERSON_NAME]" at bounding box center [132, 170] width 245 height 11
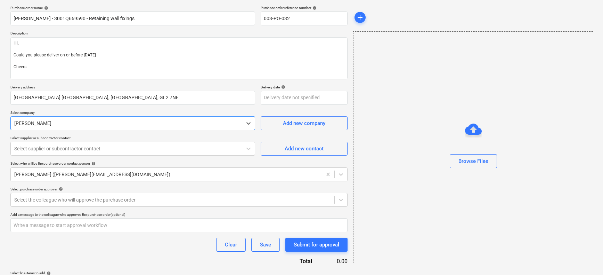
scroll to position [54, 0]
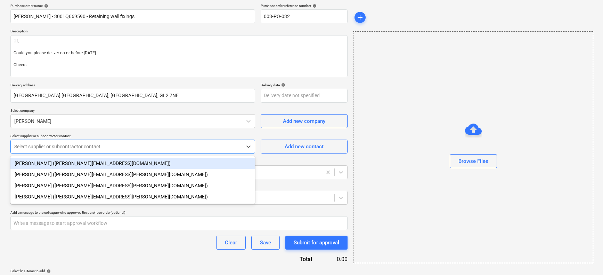
click at [96, 146] on div at bounding box center [126, 146] width 224 height 7
click at [84, 164] on div "[PERSON_NAME] ([PERSON_NAME][EMAIL_ADDRESS][DOMAIN_NAME])" at bounding box center [132, 162] width 245 height 11
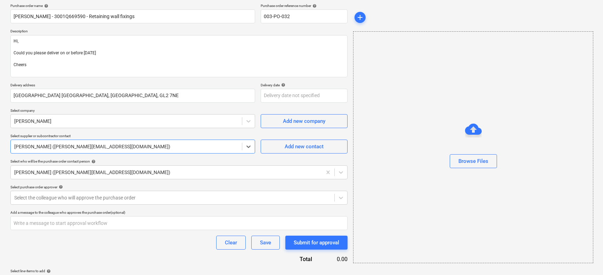
scroll to position [73, 0]
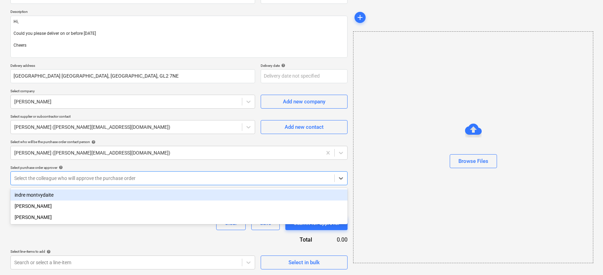
click at [87, 176] on div at bounding box center [172, 177] width 317 height 7
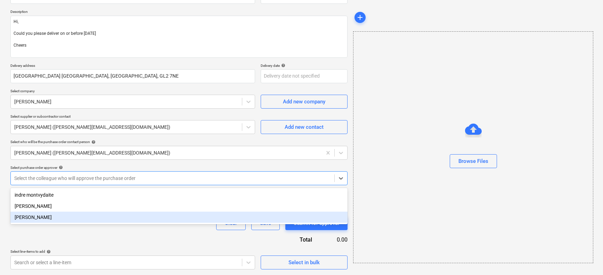
click at [43, 218] on div "[PERSON_NAME]" at bounding box center [178, 216] width 337 height 11
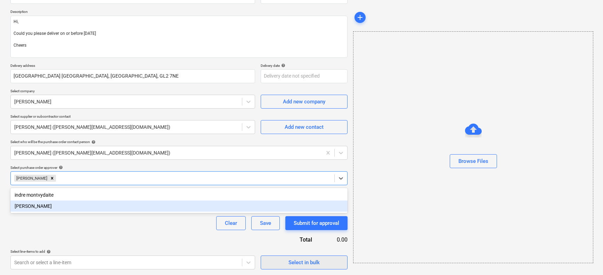
click at [308, 262] on div "Select in bulk" at bounding box center [303, 262] width 31 height 9
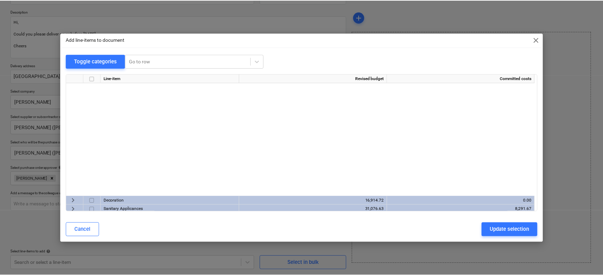
scroll to position [185, 0]
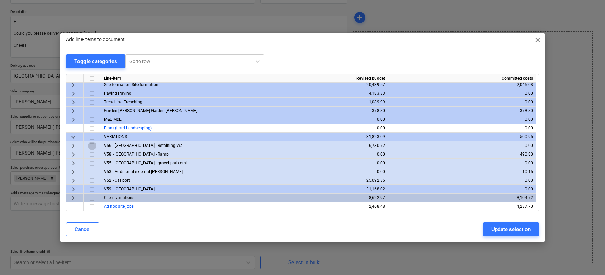
click at [92, 145] on input "checkbox" at bounding box center [92, 145] width 8 height 8
click at [511, 227] on div "Update selection" at bounding box center [511, 229] width 39 height 9
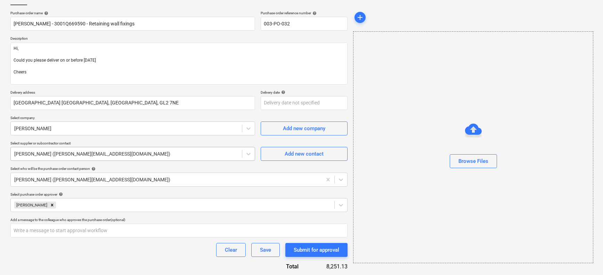
scroll to position [44, 0]
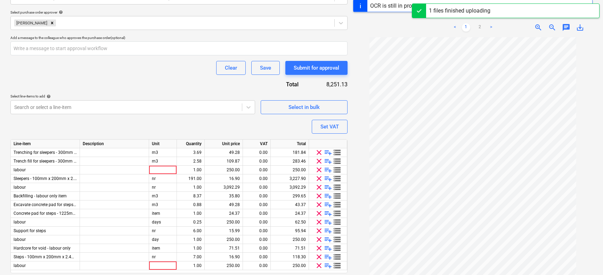
scroll to position [251, 0]
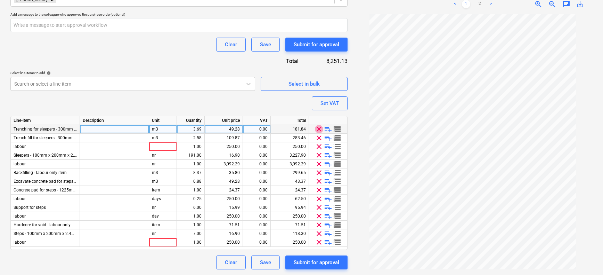
click at [319, 129] on span "clear" at bounding box center [319, 129] width 8 height 8
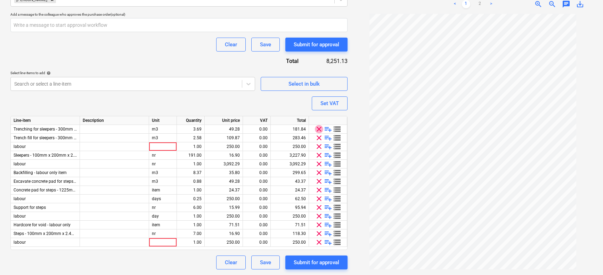
scroll to position [246, 0]
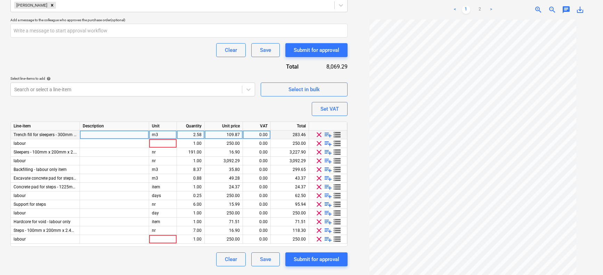
click at [113, 135] on div at bounding box center [114, 134] width 69 height 9
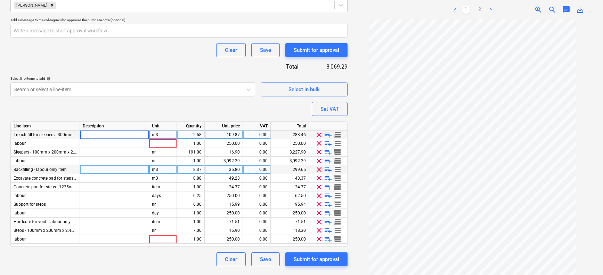
scroll to position [39, 0]
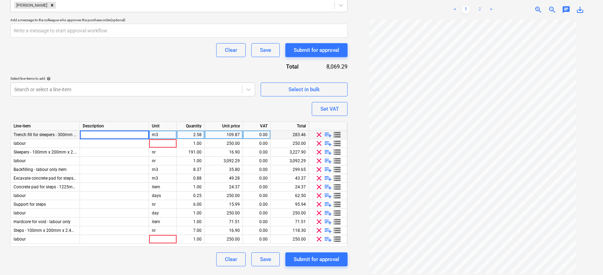
click at [482, 8] on link "2" at bounding box center [480, 10] width 8 height 8
click at [90, 134] on div at bounding box center [114, 134] width 69 height 9
click at [161, 134] on div "m3" at bounding box center [163, 134] width 28 height 9
drag, startPoint x: 84, startPoint y: 133, endPoint x: 74, endPoint y: 133, distance: 10.1
click at [0, 0] on div "Trench fill for sleepers - 300mm x 300mm 4 x bag Sharp / Grit Sand m3 2.58 109.…" at bounding box center [0, 0] width 0 height 0
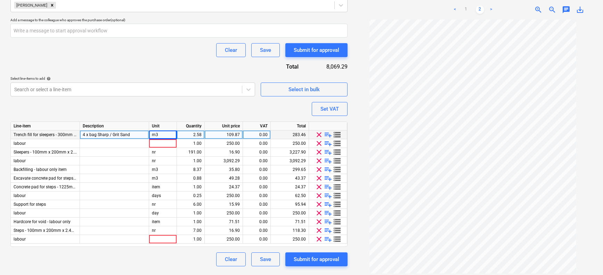
click at [88, 134] on div "4 x bag Sharp / Grit Sand" at bounding box center [114, 134] width 69 height 9
click at [89, 135] on input "4 x bag Sharp / Grit Sand" at bounding box center [114, 134] width 69 height 8
click at [173, 135] on div "m3" at bounding box center [163, 134] width 28 height 9
click at [198, 134] on div "2.58" at bounding box center [191, 134] width 22 height 9
drag, startPoint x: 200, startPoint y: 134, endPoint x: 183, endPoint y: 134, distance: 17.0
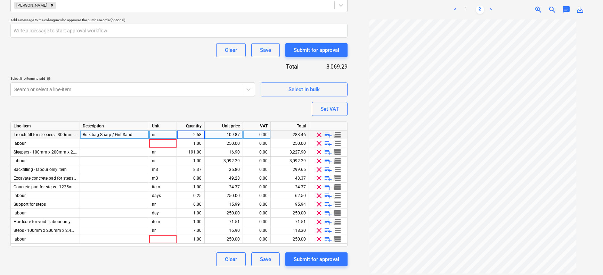
click at [184, 134] on input "2.58" at bounding box center [190, 134] width 27 height 8
click at [240, 135] on div "109.87" at bounding box center [224, 134] width 38 height 9
click at [224, 143] on div "250.00" at bounding box center [223, 143] width 32 height 9
click at [320, 143] on span "clear" at bounding box center [319, 143] width 8 height 8
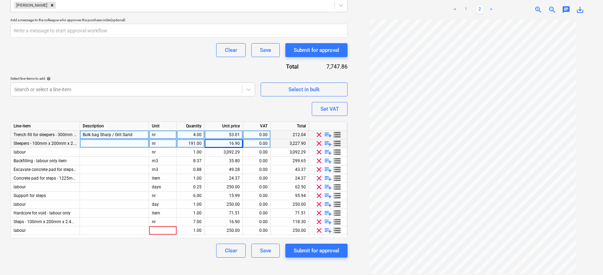
click at [117, 144] on div at bounding box center [114, 143] width 69 height 9
click at [328, 135] on span "playlist_add" at bounding box center [328, 134] width 8 height 8
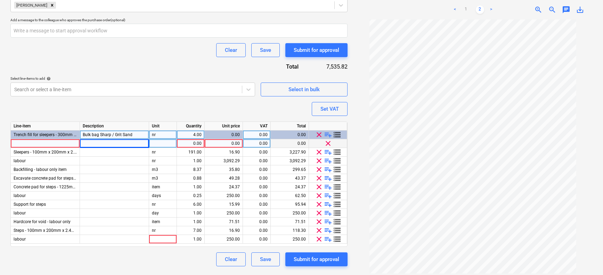
click at [42, 142] on div at bounding box center [45, 143] width 69 height 9
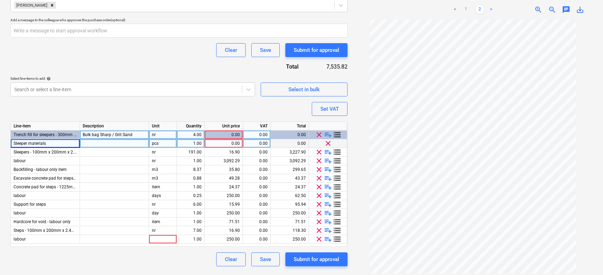
click at [92, 142] on div at bounding box center [114, 143] width 69 height 9
click at [160, 144] on div "pcs" at bounding box center [163, 143] width 28 height 9
click at [202, 145] on div "1.00" at bounding box center [191, 143] width 28 height 9
drag, startPoint x: 87, startPoint y: 144, endPoint x: 66, endPoint y: 142, distance: 20.6
click at [0, 0] on div "Sleeper materials 7 bag 25kg grey cement nr 7 0.00 0.00 0.00 clear" at bounding box center [0, 0] width 0 height 0
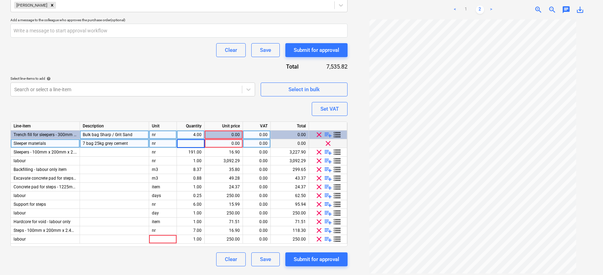
click at [94, 143] on div "7 bag 25kg grey cement" at bounding box center [114, 143] width 69 height 9
drag, startPoint x: 94, startPoint y: 143, endPoint x: 74, endPoint y: 144, distance: 20.2
click at [0, 0] on div "Sleeper materials 7 bag 25kg grey cement nr 7.00 0.00 0.00 0.00 clear" at bounding box center [0, 0] width 0 height 0
click at [93, 145] on input "7 bag 25kg grey cement" at bounding box center [114, 143] width 69 height 8
click at [97, 145] on input "7 bag 25kg grey cement" at bounding box center [114, 143] width 69 height 8
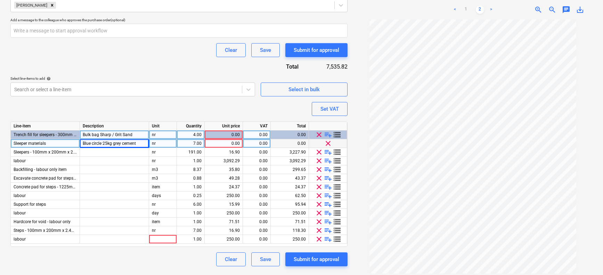
click at [227, 144] on div "0.00" at bounding box center [223, 143] width 32 height 9
click at [236, 133] on div "0.00" at bounding box center [223, 134] width 32 height 9
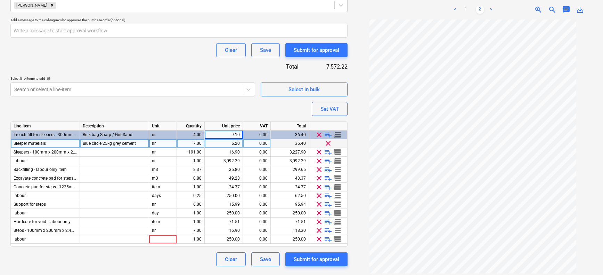
click at [196, 143] on div "7.00" at bounding box center [191, 143] width 22 height 9
click at [229, 133] on div "9.10" at bounding box center [223, 134] width 32 height 9
click at [237, 137] on div "9.10" at bounding box center [223, 134] width 32 height 9
click at [240, 135] on div "9.10" at bounding box center [224, 134] width 38 height 9
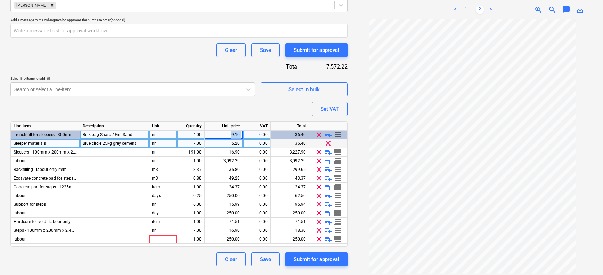
drag, startPoint x: 239, startPoint y: 135, endPoint x: 233, endPoint y: 136, distance: 7.0
click at [237, 136] on div "9.10" at bounding box center [224, 134] width 38 height 9
click at [233, 136] on div "9.10" at bounding box center [223, 134] width 32 height 9
click at [235, 135] on div "9.10" at bounding box center [223, 134] width 32 height 9
click at [329, 136] on span "playlist_add" at bounding box center [328, 134] width 8 height 8
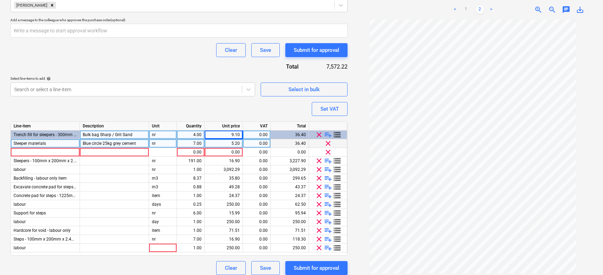
click at [137, 136] on div "Bulk bag Sharp / Grit Sand" at bounding box center [114, 134] width 69 height 9
drag, startPoint x: 145, startPoint y: 134, endPoint x: 87, endPoint y: 132, distance: 57.4
click at [87, 132] on input "Bulk bag Sharp / Grit Sand" at bounding box center [114, 134] width 69 height 8
click at [164, 135] on div "nr" at bounding box center [163, 134] width 28 height 9
click at [203, 135] on div "4.00" at bounding box center [191, 134] width 28 height 9
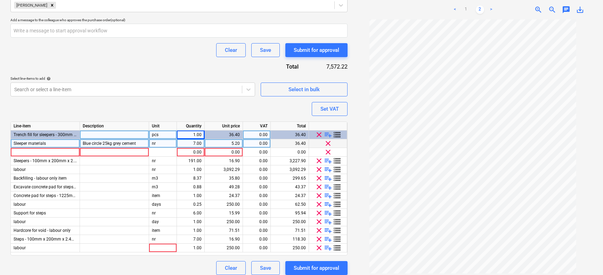
click at [227, 144] on div "5.20" at bounding box center [223, 143] width 32 height 9
click at [87, 153] on div at bounding box center [114, 152] width 69 height 9
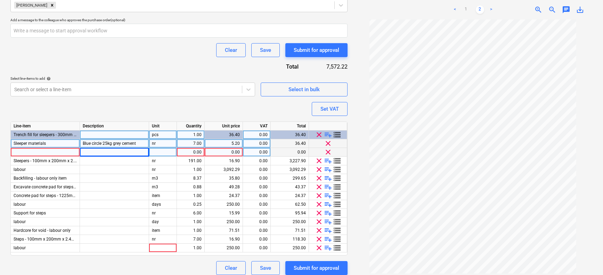
click at [54, 150] on div at bounding box center [45, 152] width 69 height 9
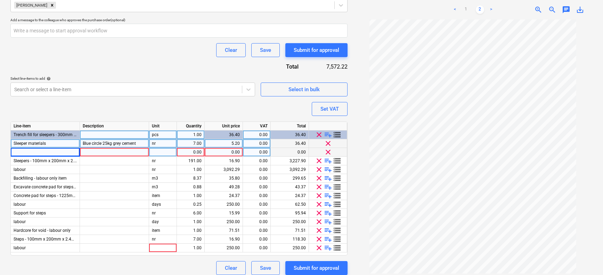
click at [58, 145] on div "Sleeper materials" at bounding box center [45, 143] width 69 height 9
click at [64, 150] on div at bounding box center [45, 152] width 69 height 9
drag, startPoint x: 68, startPoint y: 151, endPoint x: -3, endPoint y: 150, distance: 71.3
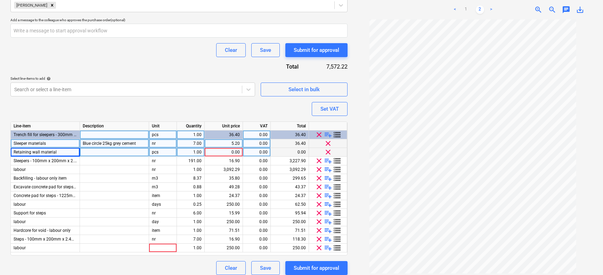
click at [39, 142] on span "Sleeper materials" at bounding box center [30, 143] width 32 height 5
click at [109, 153] on div at bounding box center [114, 152] width 69 height 9
drag, startPoint x: 170, startPoint y: 152, endPoint x: 155, endPoint y: 152, distance: 14.2
click at [155, 152] on div "pcs" at bounding box center [163, 152] width 28 height 9
click at [170, 136] on div "pcs" at bounding box center [163, 134] width 28 height 9
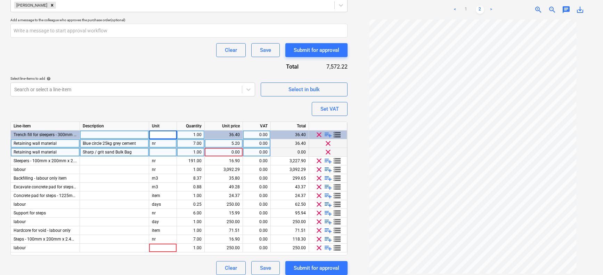
click at [203, 136] on div "1.00" at bounding box center [191, 134] width 28 height 9
click at [227, 137] on div "36.40" at bounding box center [223, 134] width 32 height 9
click at [161, 145] on div "nr" at bounding box center [163, 143] width 28 height 9
click at [162, 149] on div at bounding box center [163, 152] width 28 height 9
click at [201, 151] on div "1.00" at bounding box center [191, 152] width 22 height 9
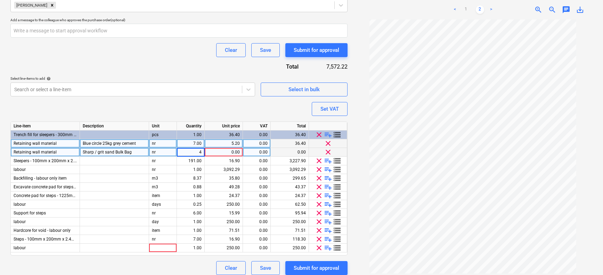
click at [223, 150] on div "0.00" at bounding box center [223, 152] width 32 height 9
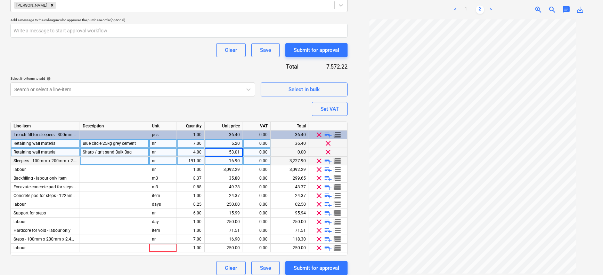
click at [214, 161] on div "16.90" at bounding box center [223, 160] width 32 height 9
click at [164, 137] on div "pcs" at bounding box center [163, 134] width 28 height 9
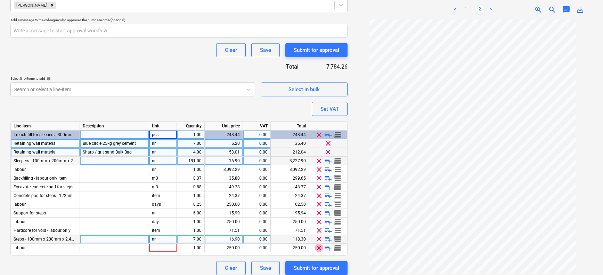
drag, startPoint x: 318, startPoint y: 247, endPoint x: 319, endPoint y: 243, distance: 4.3
click at [318, 247] on span "clear" at bounding box center [319, 247] width 8 height 8
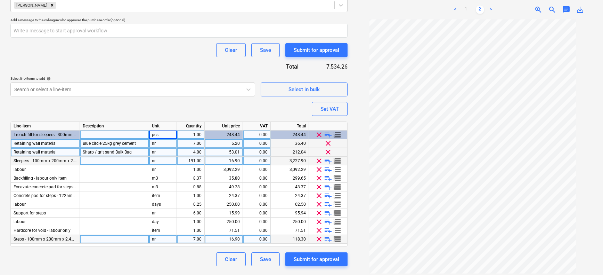
drag, startPoint x: 319, startPoint y: 241, endPoint x: 319, endPoint y: 234, distance: 6.6
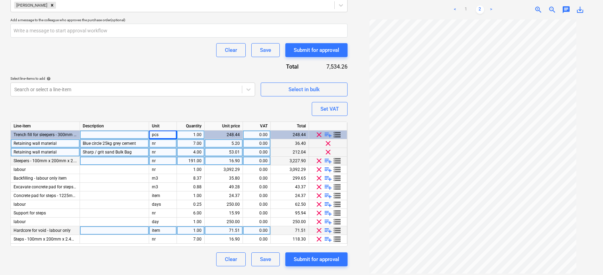
click at [319, 241] on span "clear" at bounding box center [319, 239] width 8 height 8
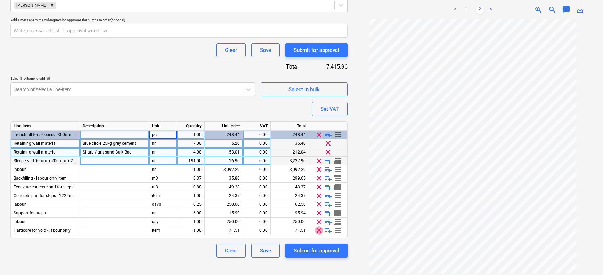
click at [318, 232] on span "clear" at bounding box center [319, 230] width 8 height 8
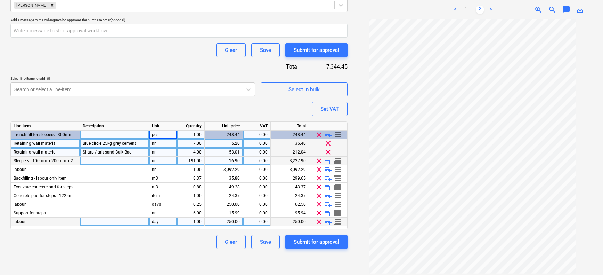
click at [319, 222] on span "clear" at bounding box center [319, 221] width 8 height 8
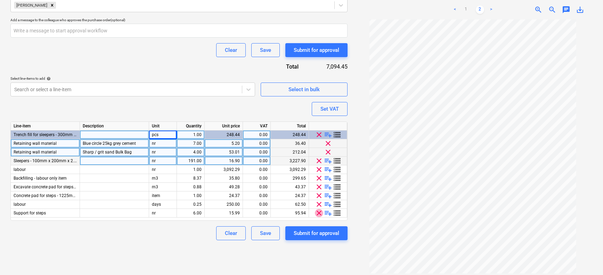
click at [318, 212] on span "clear" at bounding box center [319, 213] width 8 height 8
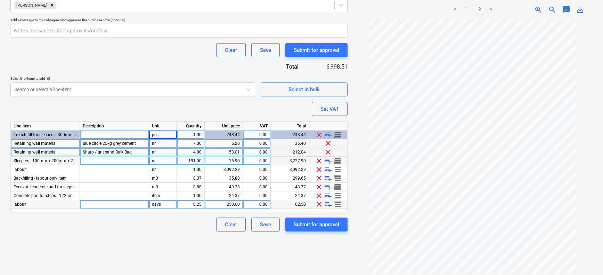
click at [319, 204] on span "clear" at bounding box center [319, 204] width 8 height 8
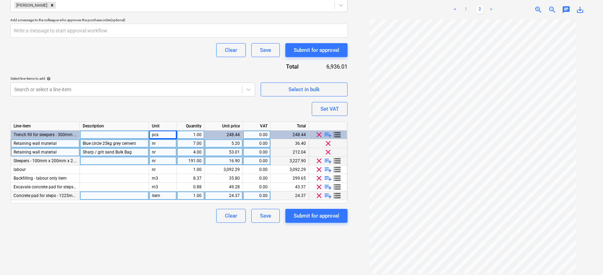
click at [320, 196] on span "clear" at bounding box center [319, 195] width 8 height 8
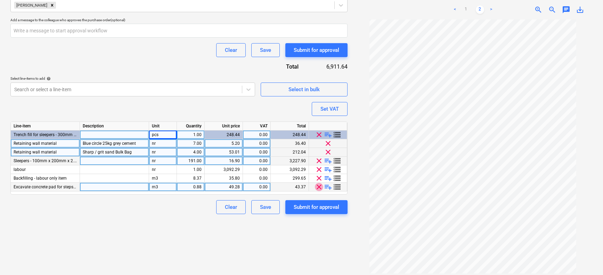
click at [320, 187] on span "clear" at bounding box center [319, 186] width 8 height 8
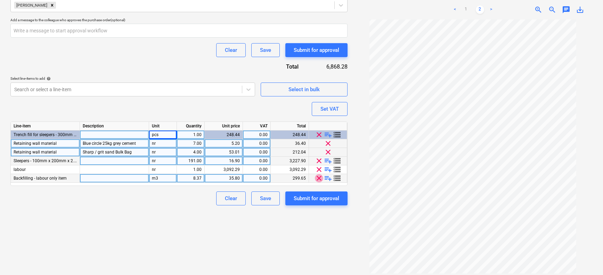
click at [319, 180] on span "clear" at bounding box center [319, 178] width 8 height 8
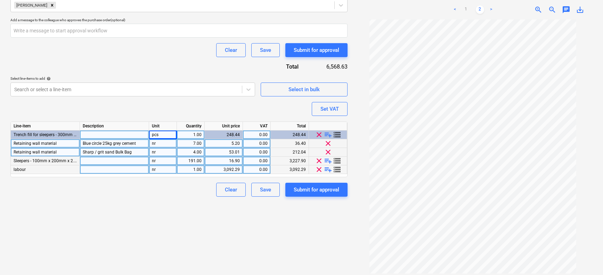
click at [320, 169] on span "clear" at bounding box center [319, 169] width 8 height 8
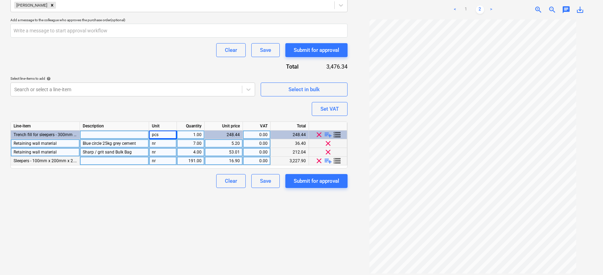
click at [328, 160] on span "playlist_add" at bounding box center [328, 160] width 8 height 8
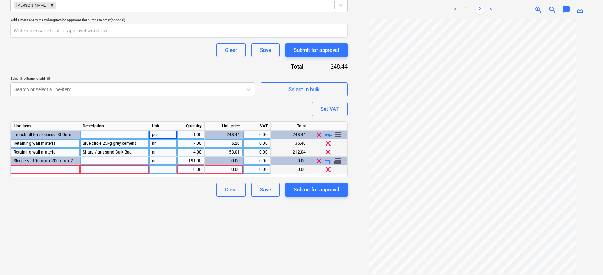
click at [74, 170] on div at bounding box center [45, 169] width 69 height 9
click at [106, 172] on div at bounding box center [114, 169] width 69 height 9
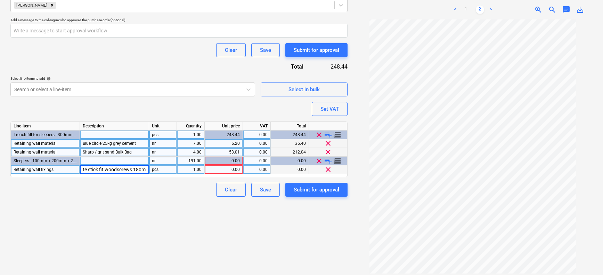
scroll to position [0, 23]
click at [161, 169] on div "pcs" at bounding box center [163, 169] width 28 height 9
click at [199, 169] on div "1.00" at bounding box center [191, 169] width 22 height 9
click at [230, 170] on div "0.00" at bounding box center [223, 169] width 32 height 9
click at [251, 169] on div "0.00" at bounding box center [257, 169] width 22 height 9
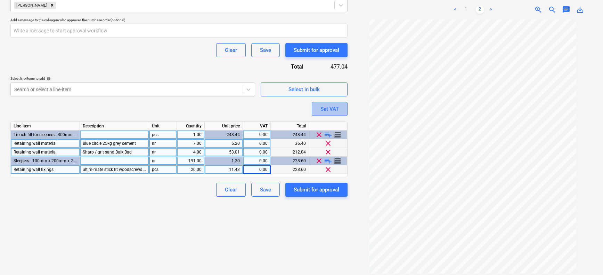
click at [319, 108] on button "Set VAT" at bounding box center [330, 109] width 36 height 14
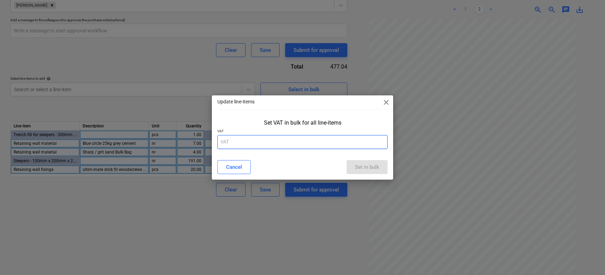
click at [259, 143] on input "text" at bounding box center [303, 142] width 171 height 14
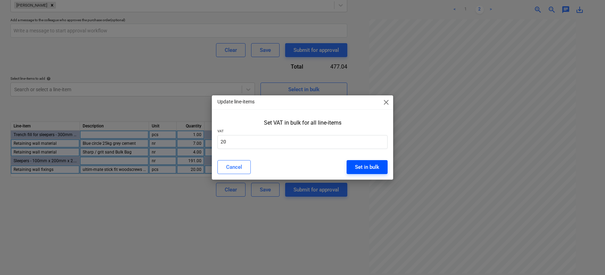
click at [367, 165] on div "Set in bulk" at bounding box center [367, 166] width 24 height 9
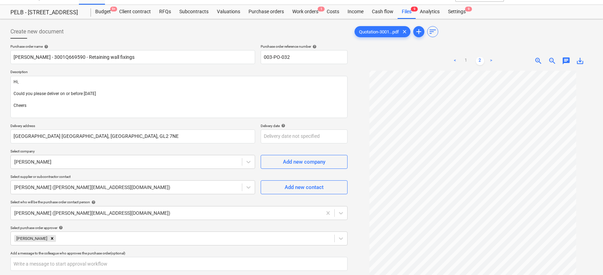
scroll to position [11, 0]
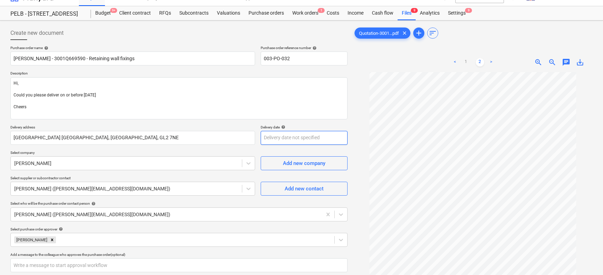
click at [283, 131] on body "Sales Projects Contacts Company Consolidated Invoices Inbox 2 Approvals 5 Resou…" at bounding box center [301, 126] width 603 height 275
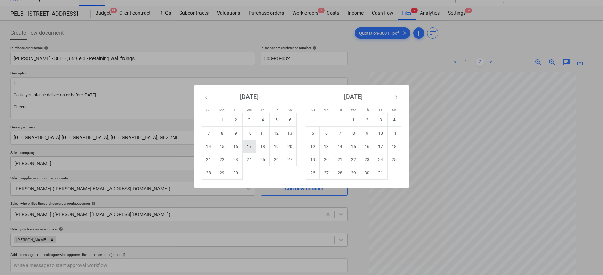
click at [248, 143] on td "17" at bounding box center [250, 146] width 14 height 13
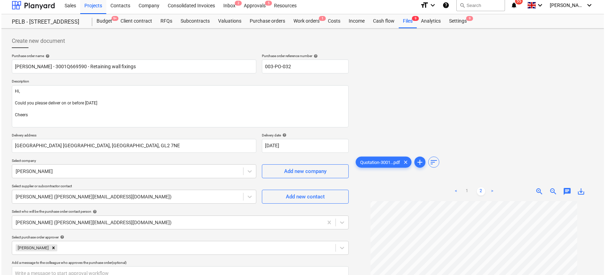
scroll to position [190, 0]
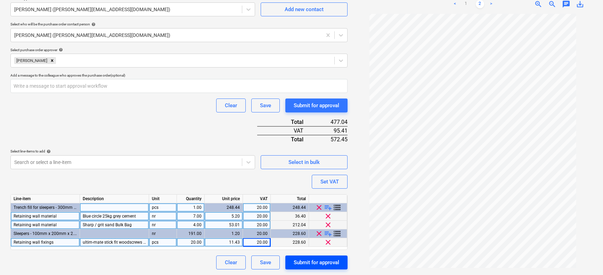
click at [315, 265] on div "Submit for approval" at bounding box center [317, 262] width 46 height 9
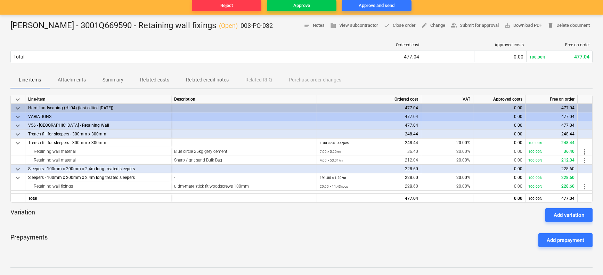
scroll to position [80, 0]
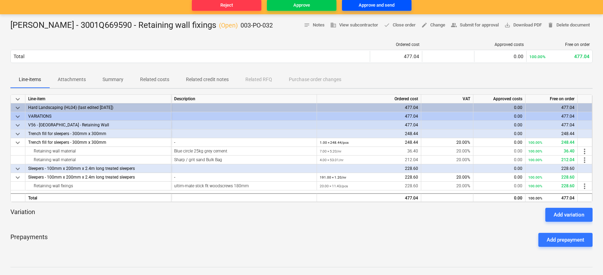
click at [381, 4] on div "Approve and send" at bounding box center [377, 5] width 36 height 8
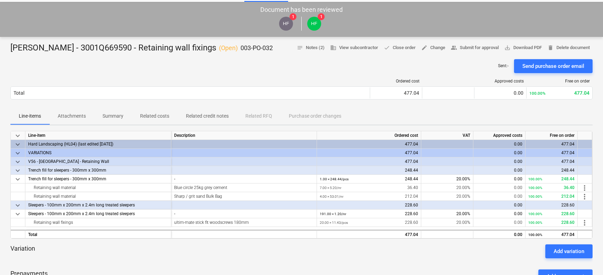
scroll to position [0, 0]
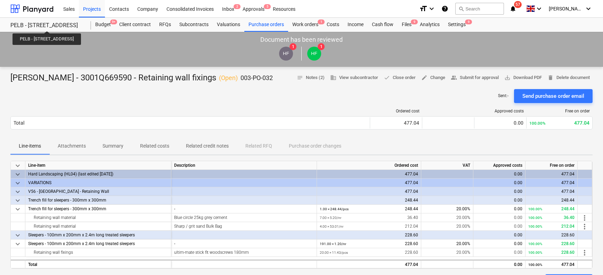
click at [66, 25] on div "PELB - [STREET_ADDRESS]" at bounding box center [46, 25] width 72 height 7
click at [40, 9] on div at bounding box center [31, 8] width 43 height 17
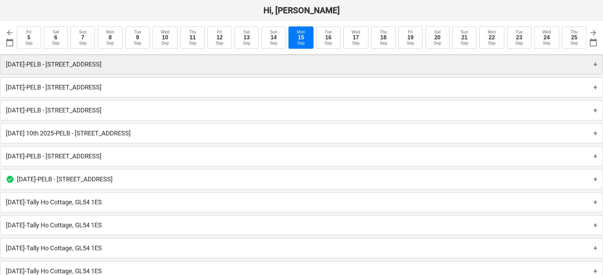
click at [101, 64] on p "Monday 15th Sep - PELB - Castle lane, Moreton Valence, GL2 7NE" at bounding box center [54, 64] width 96 height 8
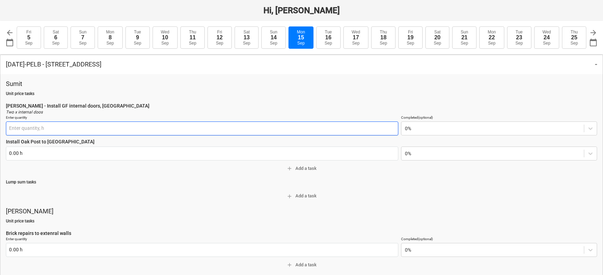
click at [22, 129] on input "text" at bounding box center [202, 128] width 392 height 14
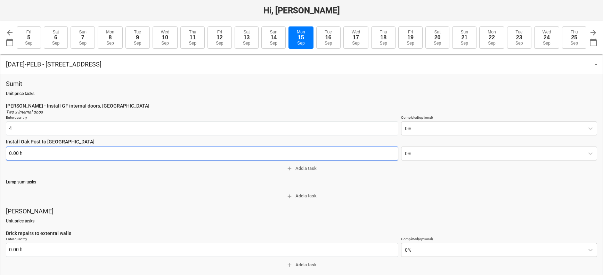
type input "4.00 h"
click at [18, 156] on input "text" at bounding box center [202, 153] width 392 height 14
type textarea "x"
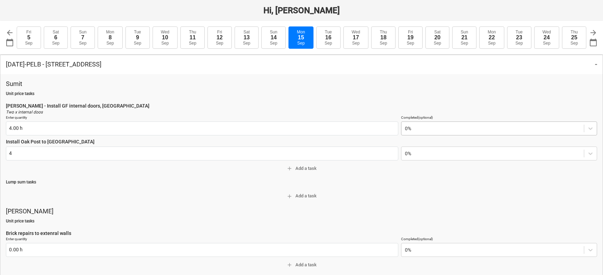
type input "4.00 h"
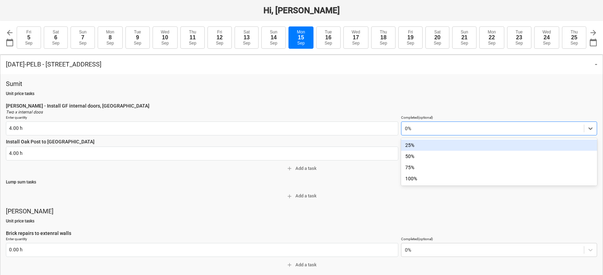
drag, startPoint x: 410, startPoint y: 130, endPoint x: 423, endPoint y: 148, distance: 22.3
click at [410, 130] on div at bounding box center [493, 128] width 176 height 7
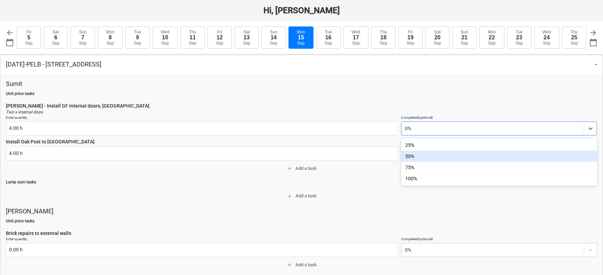
click at [412, 155] on div "50%" at bounding box center [499, 155] width 196 height 11
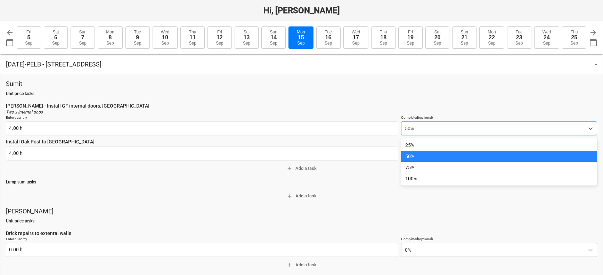
click at [409, 130] on div at bounding box center [493, 128] width 176 height 7
drag, startPoint x: 412, startPoint y: 146, endPoint x: 412, endPoint y: 150, distance: 4.9
click at [412, 146] on div "25%" at bounding box center [499, 144] width 196 height 11
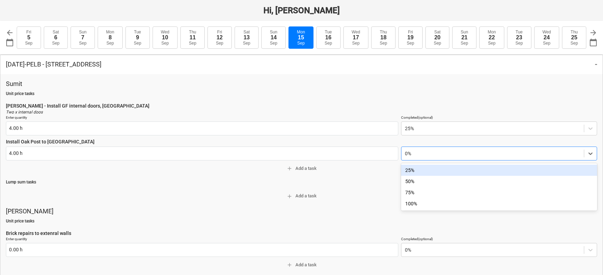
click at [412, 152] on div at bounding box center [493, 153] width 176 height 7
click at [416, 171] on div "25%" at bounding box center [499, 169] width 196 height 11
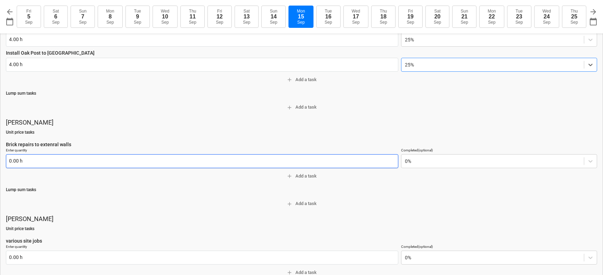
scroll to position [98, 0]
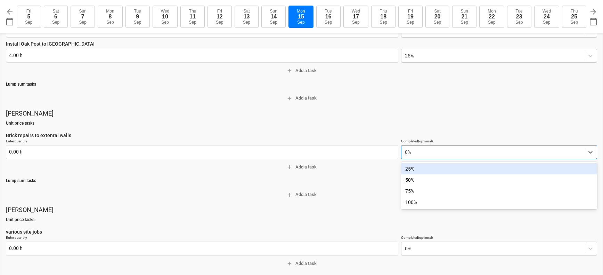
click at [414, 150] on div at bounding box center [493, 151] width 176 height 7
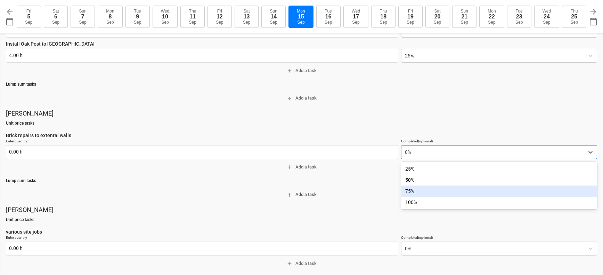
click at [411, 192] on div "75%" at bounding box center [499, 190] width 196 height 11
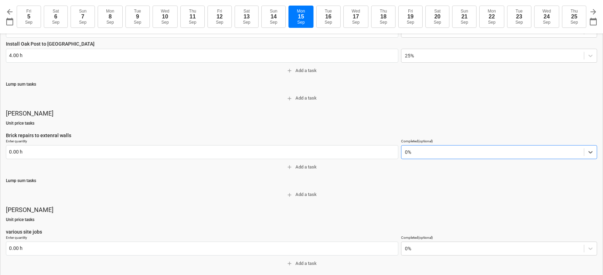
type textarea "x"
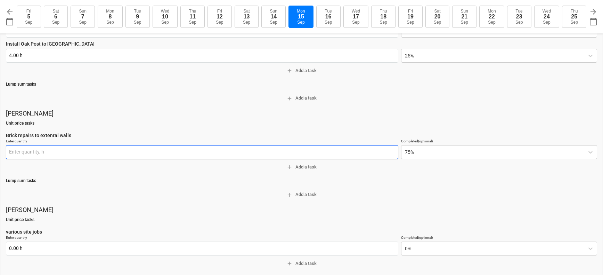
click at [230, 154] on input "text" at bounding box center [202, 152] width 392 height 14
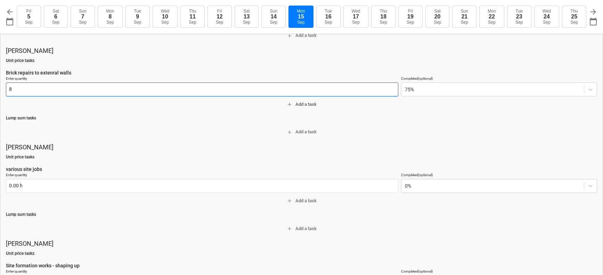
scroll to position [173, 0]
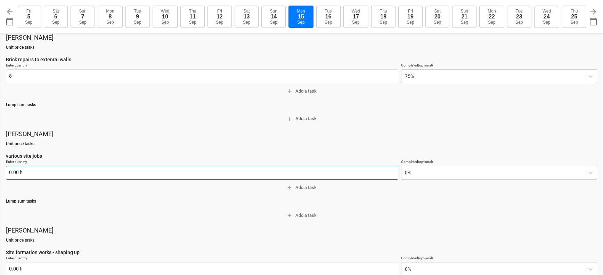
type input "8.00 h"
click at [181, 173] on input "text" at bounding box center [202, 172] width 392 height 14
type textarea "x"
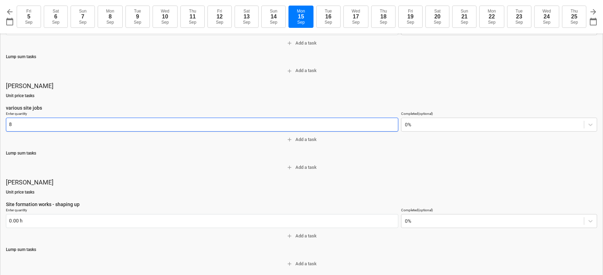
scroll to position [234, 0]
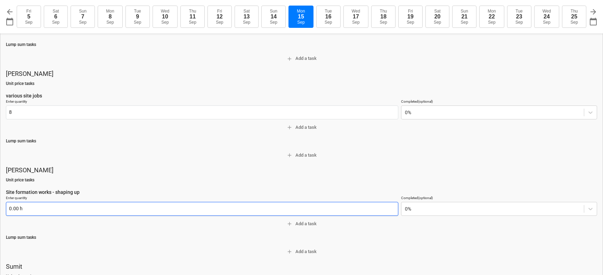
type input "8.00 h"
click at [146, 210] on input "text" at bounding box center [202, 209] width 392 height 14
type input "8"
type textarea "x"
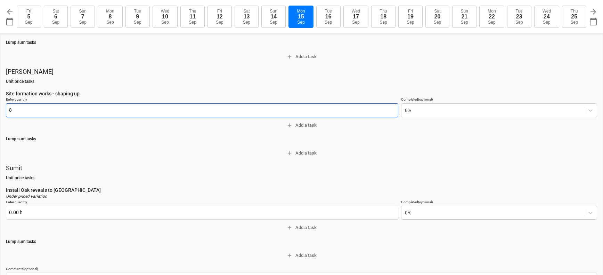
scroll to position [371, 0]
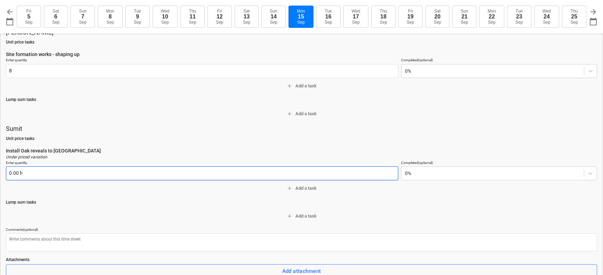
type input "8.00 h"
click at [123, 176] on input "text" at bounding box center [202, 173] width 392 height 14
type textarea "x"
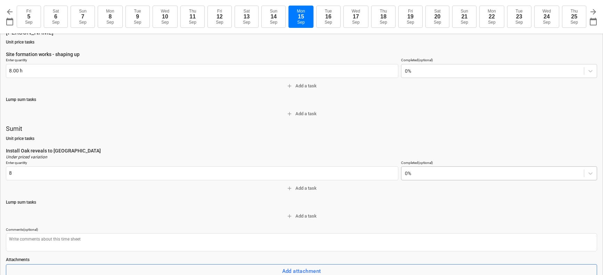
type input "8.00 h"
click at [416, 172] on div at bounding box center [493, 173] width 176 height 7
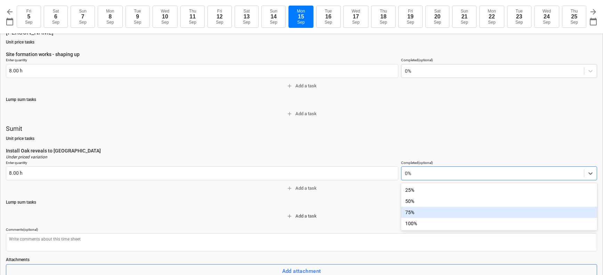
click at [413, 213] on div "75%" at bounding box center [499, 211] width 196 height 11
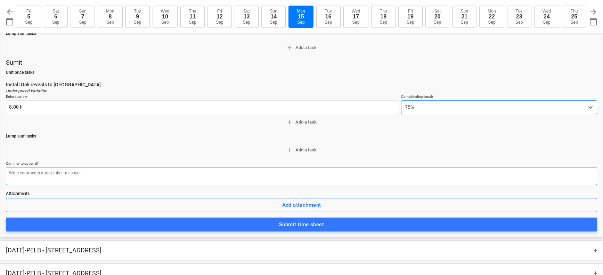
scroll to position [438, 0]
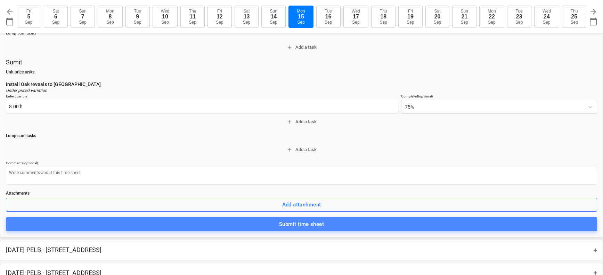
click at [304, 223] on div "Submit time sheet" at bounding box center [301, 223] width 45 height 9
type textarea "x"
